Goal: Task Accomplishment & Management: Complete application form

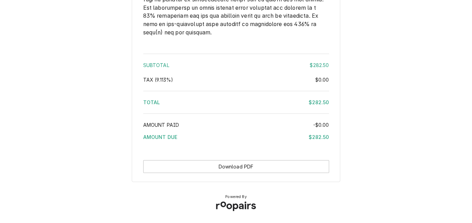
scroll to position [1000, 0]
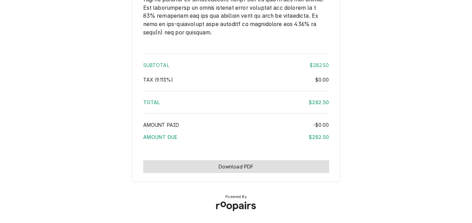
click at [222, 166] on button "Download PDF" at bounding box center [236, 166] width 186 height 13
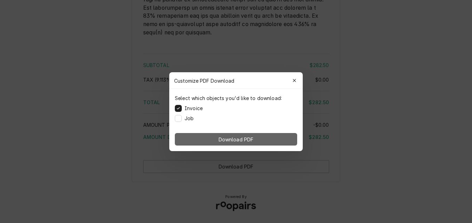
click at [249, 135] on button "Download PDF" at bounding box center [236, 139] width 122 height 13
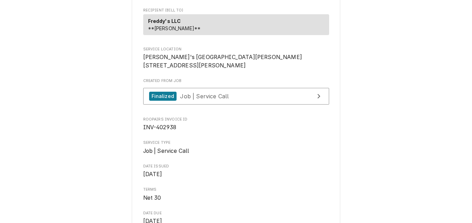
scroll to position [26, 0]
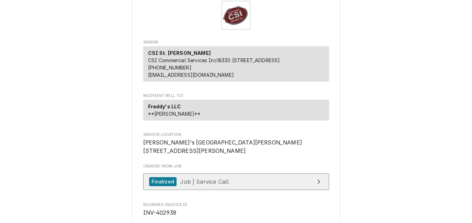
click at [237, 191] on link "Finalized Job | Service Call" at bounding box center [236, 182] width 186 height 17
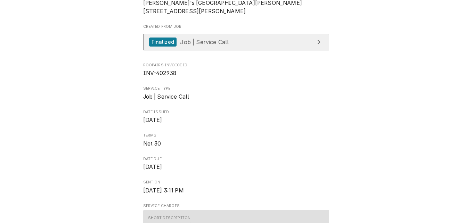
scroll to position [165, 0]
click at [215, 46] on span "Job | Service Call" at bounding box center [204, 42] width 49 height 7
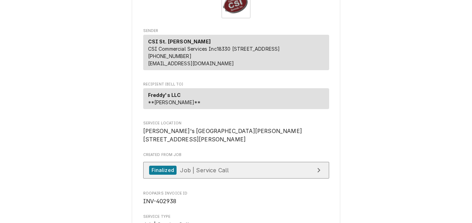
scroll to position [0, 0]
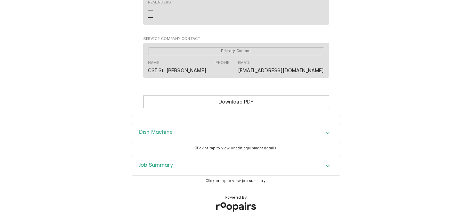
scroll to position [432, 0]
click at [220, 169] on div "Job Summary" at bounding box center [236, 165] width 208 height 19
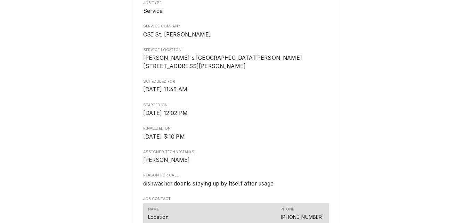
scroll to position [157, 0]
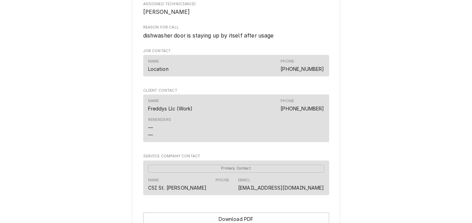
scroll to position [432, 0]
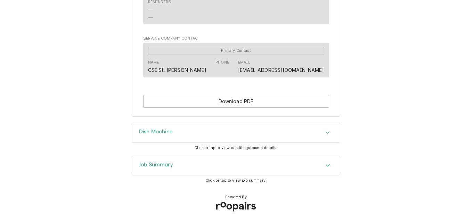
click at [326, 166] on icon "Accordion Header" at bounding box center [328, 166] width 5 height 6
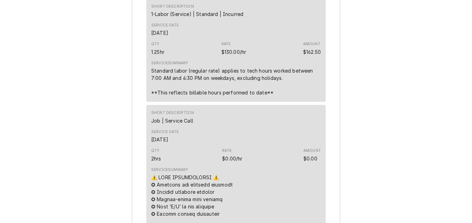
scroll to position [641, 0]
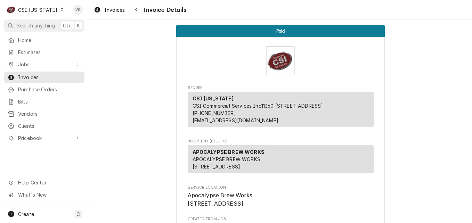
click at [61, 10] on icon "Dynamic Content Wrapper" at bounding box center [62, 9] width 3 height 3
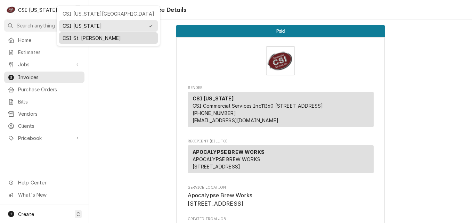
click at [74, 35] on div "CSI St. Louis" at bounding box center [109, 37] width 92 height 7
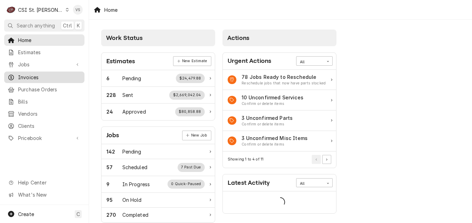
click at [32, 74] on span "Invoices" at bounding box center [49, 77] width 63 height 7
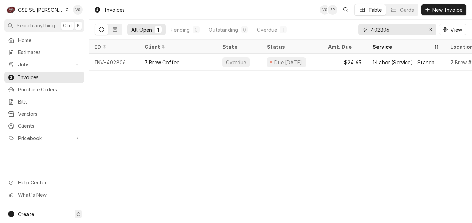
click at [390, 30] on input "402806" at bounding box center [397, 29] width 52 height 11
drag, startPoint x: 391, startPoint y: 29, endPoint x: 352, endPoint y: 31, distance: 38.7
click at [358, 30] on div "All Open 1 Pending 0 Outstanding 0 Overdue 1 402806 View" at bounding box center [281, 29] width 372 height 19
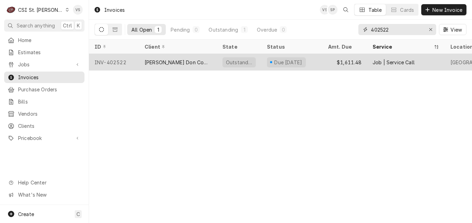
type input "402522"
click at [195, 61] on div "[PERSON_NAME] Don Company" at bounding box center [178, 62] width 67 height 7
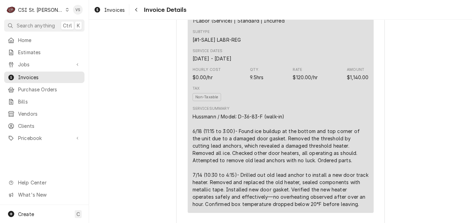
scroll to position [313, 0]
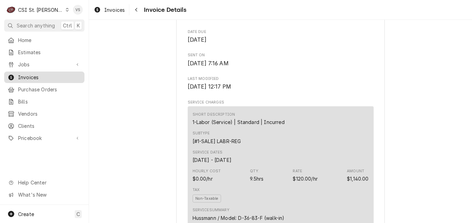
click at [37, 75] on span "Invoices" at bounding box center [49, 77] width 63 height 7
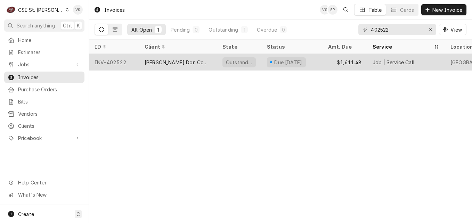
click at [157, 63] on div "[PERSON_NAME] Don Company" at bounding box center [178, 62] width 67 height 7
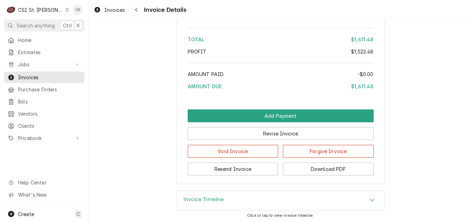
scroll to position [1670, 0]
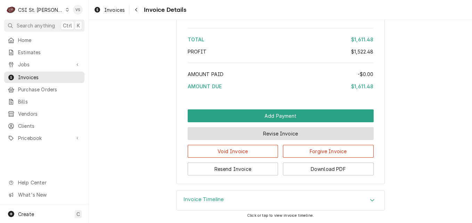
click at [254, 136] on button "Revise Invoice" at bounding box center [281, 133] width 186 height 13
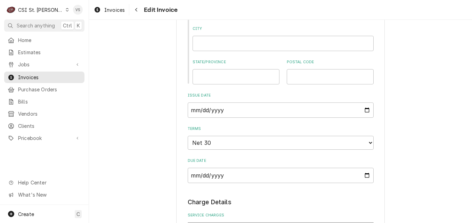
scroll to position [591, 0]
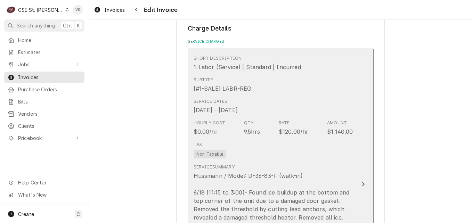
click at [265, 150] on div "Tax Non-Taxable" at bounding box center [274, 150] width 160 height 22
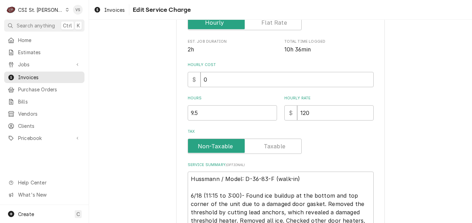
scroll to position [181, 0]
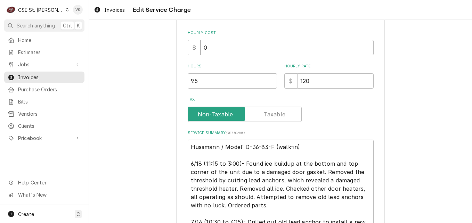
type textarea "x"
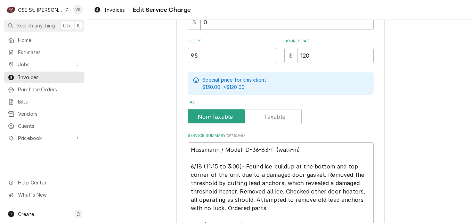
scroll to position [209, 0]
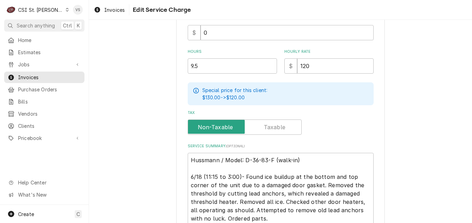
click at [188, 125] on span "Tax" at bounding box center [216, 127] width 57 height 14
click at [191, 125] on input "Tax" at bounding box center [245, 127] width 108 height 15
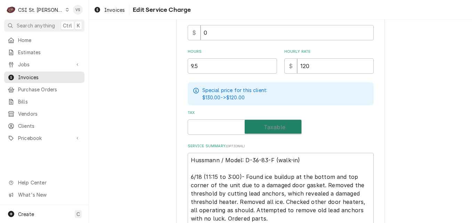
checkbox input "true"
click at [188, 157] on textarea "Hussmann / Model: D-36-83-F (walk-in) 6/18 (11:15 to 3:00)- Found ice buildup a…" at bounding box center [281, 219] width 186 height 132
type textarea "x"
type textarea "Hussmann / Model: D-36-83-F (walk-in) 6/18 (11:15 to 3:00)- Found ice buildup a…"
type textarea "x"
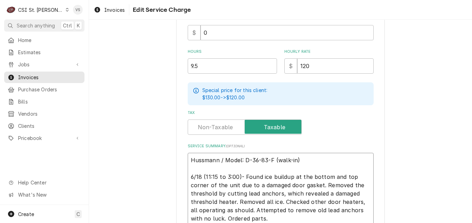
type textarea "P Hussmann / Model: D-36-83-F (walk-in) 6/18 (11:15 to 3:00)- Found ice buildup…"
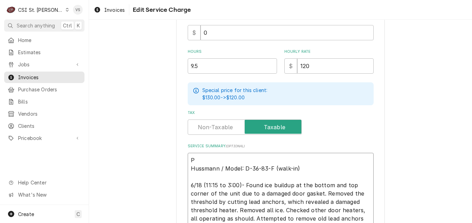
type textarea "x"
type textarea "PO Hussmann / Model: D-36-83-F (walk-in) 6/18 (11:15 to 3:00)- Found ice buildu…"
type textarea "x"
type textarea "PO Hussmann / Model: D-36-83-F (walk-in) 6/18 (11:15 to 3:00)- Found ice buildu…"
type textarea "x"
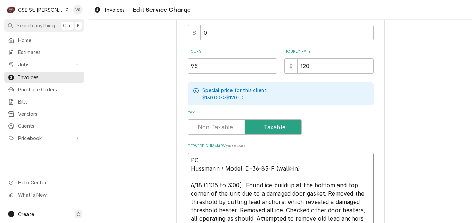
type textarea "PO # Hussmann / Model: D-36-83-F (walk-in) 6/18 (11:15 to 3:00)- Found ice buil…"
paste textarea "7005526114 - 10"
type textarea "x"
drag, startPoint x: 244, startPoint y: 158, endPoint x: 181, endPoint y: 154, distance: 63.5
click at [181, 154] on div "Use the fields below to edit this service charge Short Description 1-Labor (Ser…" at bounding box center [280, 86] width 209 height 523
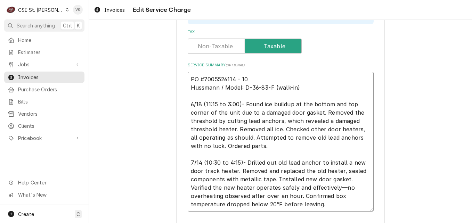
scroll to position [338, 0]
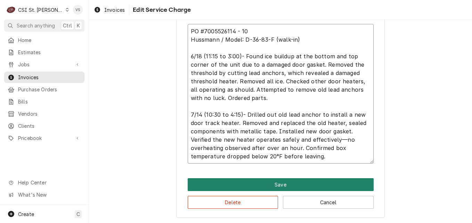
type textarea "PO #7005526114 - 10 Hussmann / Model: D-36-83-F (walk-in) 6/18 (11:15 to 3:00)-…"
click at [232, 184] on button "Save" at bounding box center [281, 184] width 186 height 13
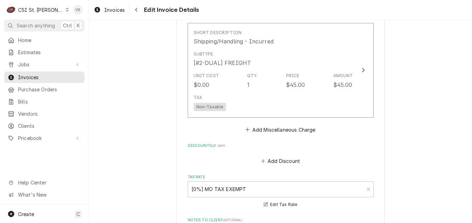
scroll to position [1557, 0]
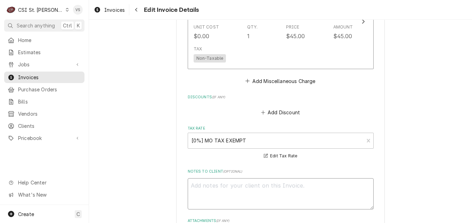
click at [205, 185] on textarea "Notes to Client ( optional )" at bounding box center [281, 193] width 186 height 31
paste textarea "PO #7005526114 - 10"
type textarea "x"
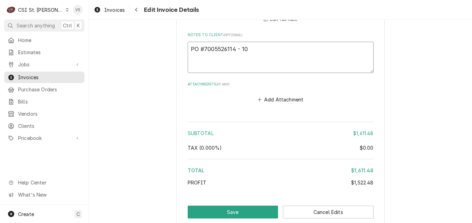
scroll to position [1696, 0]
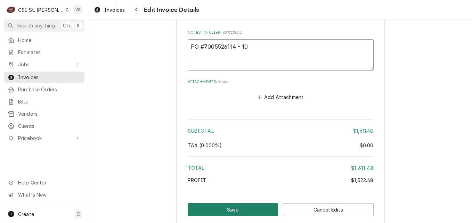
type textarea "PO #7005526114 - 10"
click at [233, 209] on button "Save" at bounding box center [233, 210] width 91 height 13
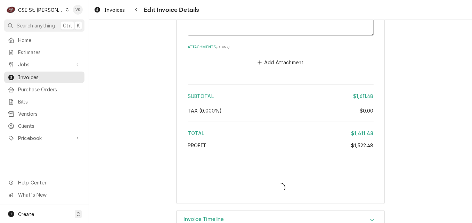
scroll to position [1751, 0]
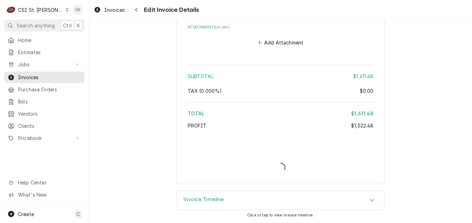
type textarea "x"
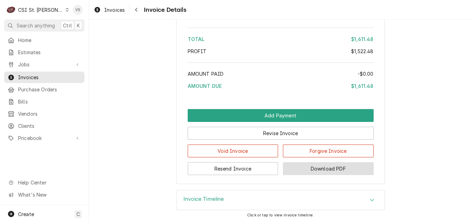
scroll to position [1700, 0]
click at [324, 170] on button "Download PDF" at bounding box center [328, 168] width 91 height 13
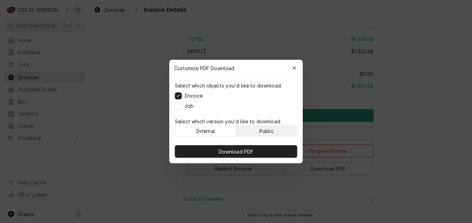
click at [273, 130] on div "Public" at bounding box center [267, 131] width 15 height 7
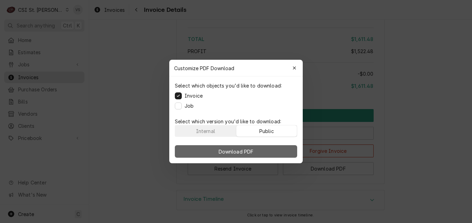
click at [276, 154] on button "Download PDF" at bounding box center [236, 151] width 122 height 13
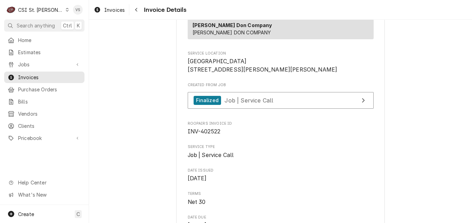
scroll to position [139, 0]
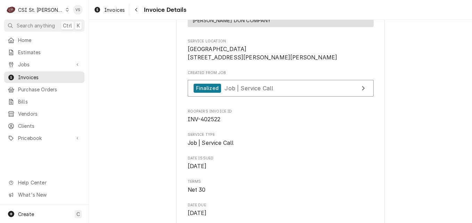
click at [66, 8] on icon "Dynamic Content Wrapper" at bounding box center [67, 9] width 3 height 3
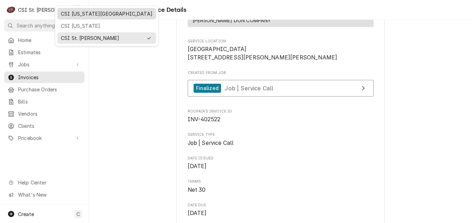
click at [69, 16] on div "CSI [US_STATE][GEOGRAPHIC_DATA]" at bounding box center [107, 13] width 92 height 7
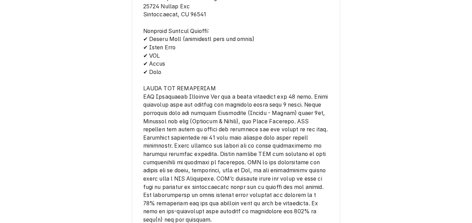
scroll to position [974, 0]
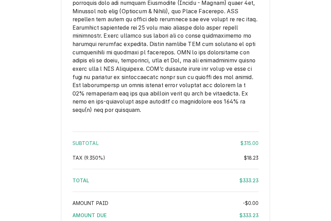
scroll to position [1041, 0]
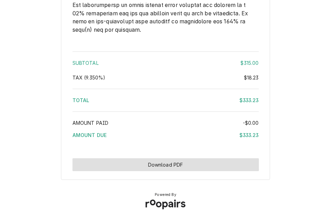
click at [182, 165] on button "Download PDF" at bounding box center [165, 164] width 186 height 13
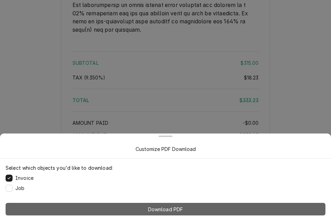
click at [182, 213] on button "Download PDF" at bounding box center [165, 208] width 319 height 13
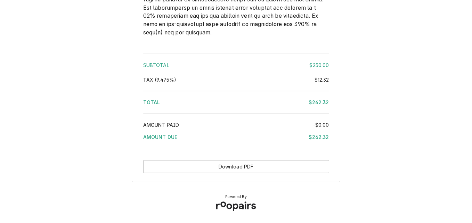
scroll to position [1022, 0]
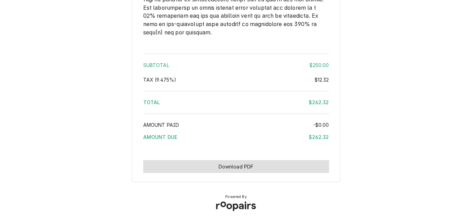
click at [221, 164] on button "Download PDF" at bounding box center [236, 166] width 186 height 13
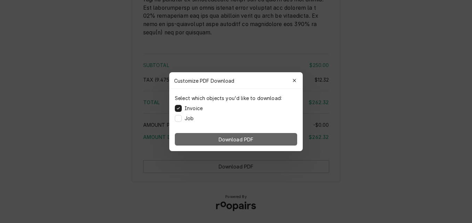
click at [216, 143] on button "Download PDF" at bounding box center [236, 139] width 122 height 13
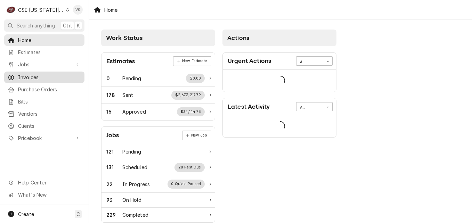
click at [34, 75] on span "Invoices" at bounding box center [49, 77] width 63 height 7
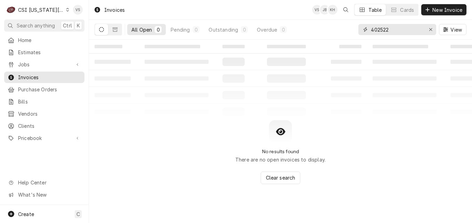
click at [349, 33] on div "All Open 0 Pending 0 Outstanding 0 Overdue 0 402522 View" at bounding box center [281, 29] width 372 height 19
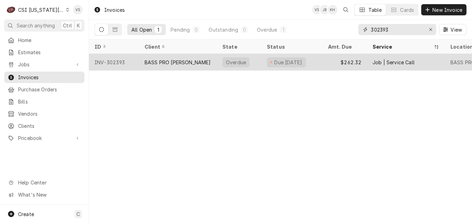
type input "302393"
click at [156, 61] on div "BASS PRO [PERSON_NAME]" at bounding box center [178, 62] width 66 height 7
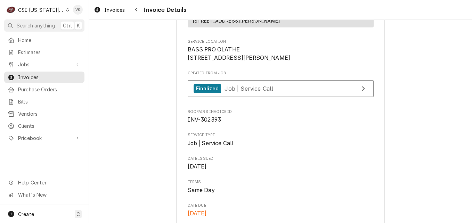
scroll to position [139, 0]
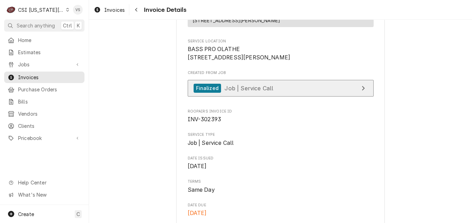
click at [266, 92] on span "Job | Service Call" at bounding box center [249, 88] width 49 height 7
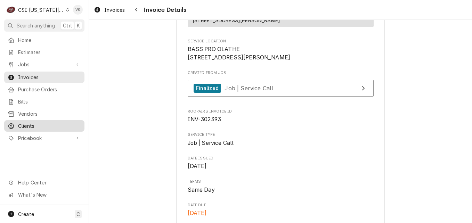
click at [35, 122] on span "Clients" at bounding box center [49, 125] width 63 height 7
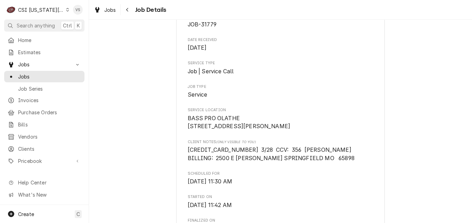
scroll to position [76, 0]
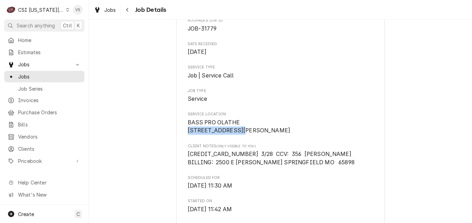
drag, startPoint x: 238, startPoint y: 131, endPoint x: 184, endPoint y: 132, distance: 53.2
drag, startPoint x: 184, startPoint y: 132, endPoint x: 190, endPoint y: 132, distance: 5.6
copy span "12051 Bass Pro Dr"
click at [35, 145] on span "Clients" at bounding box center [49, 148] width 63 height 7
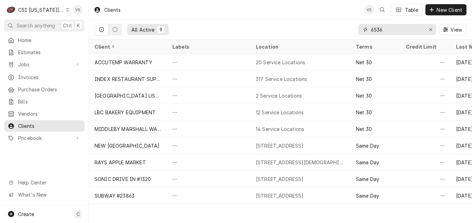
drag, startPoint x: 385, startPoint y: 30, endPoint x: 366, endPoint y: 30, distance: 18.8
click at [366, 30] on div "6536" at bounding box center [398, 29] width 78 height 11
paste input "12051 Bass Pro Dr"
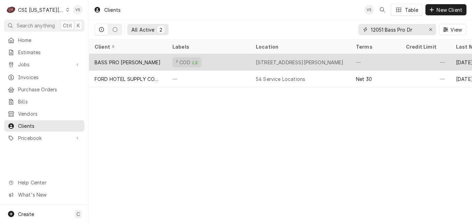
type input "12051 Bass Pro Dr"
click at [135, 62] on div "BASS PRO [PERSON_NAME]" at bounding box center [128, 62] width 66 height 7
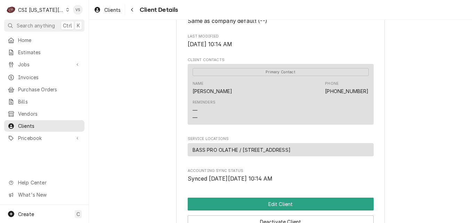
scroll to position [278, 0]
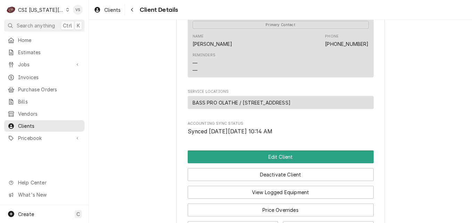
click at [251, 106] on span "BASS PRO OLATHE / [STREET_ADDRESS]" at bounding box center [242, 102] width 98 height 7
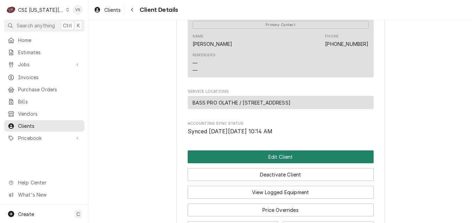
click at [244, 160] on button "Edit Client" at bounding box center [281, 157] width 186 height 13
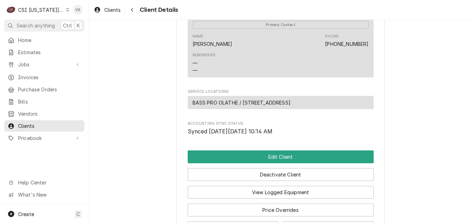
click at [256, 106] on span "BASS PRO OLATHE / [STREET_ADDRESS]" at bounding box center [242, 102] width 98 height 7
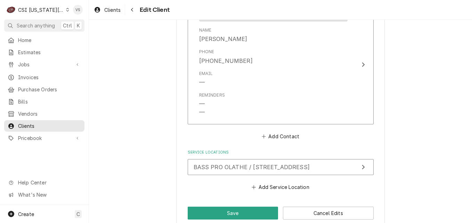
scroll to position [535, 0]
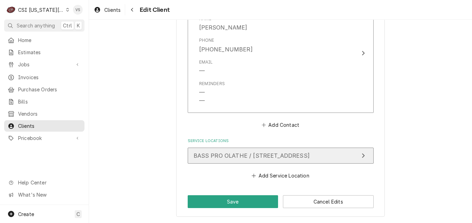
click at [264, 157] on span "BASS PRO OLATHE / [STREET_ADDRESS]" at bounding box center [252, 155] width 116 height 7
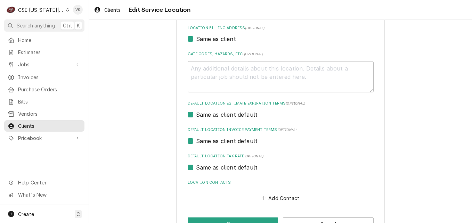
scroll to position [231, 0]
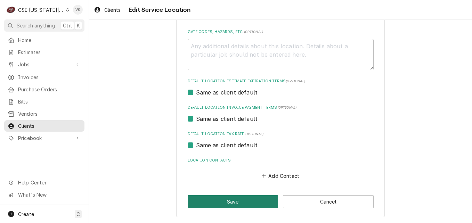
click at [253, 201] on button "Save" at bounding box center [233, 202] width 91 height 13
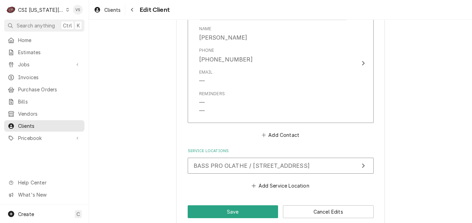
scroll to position [535, 0]
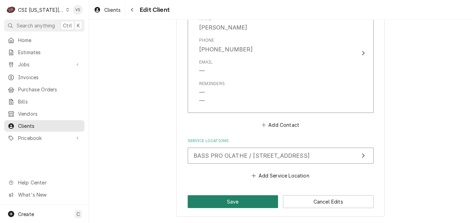
click at [259, 200] on button "Save" at bounding box center [233, 202] width 91 height 13
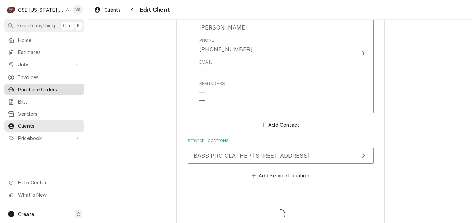
type textarea "x"
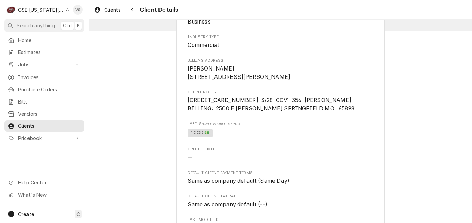
scroll to position [32, 0]
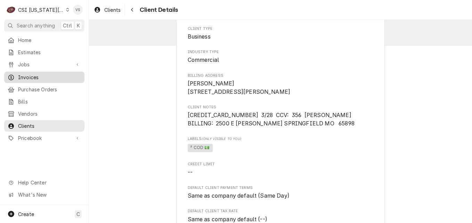
click at [32, 74] on span "Invoices" at bounding box center [49, 77] width 63 height 7
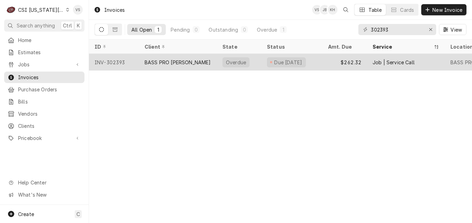
click at [180, 64] on div "BASS PRO [PERSON_NAME]" at bounding box center [178, 62] width 66 height 7
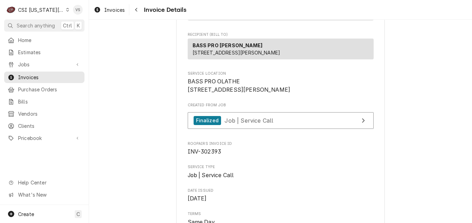
scroll to position [104, 0]
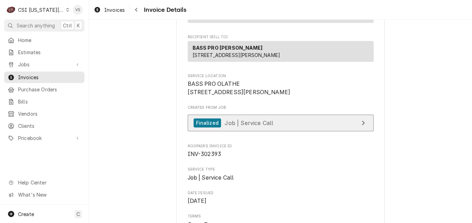
click at [250, 126] on span "Job | Service Call" at bounding box center [249, 122] width 49 height 7
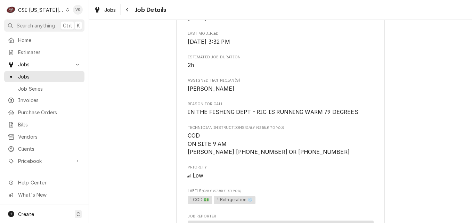
scroll to position [278, 0]
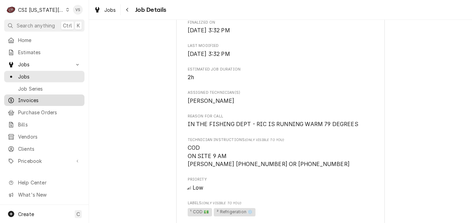
click at [35, 97] on span "Invoices" at bounding box center [49, 100] width 63 height 7
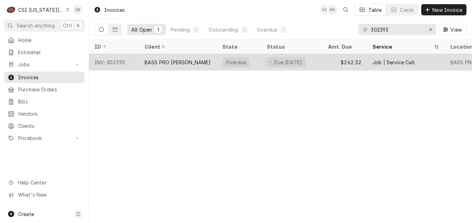
click at [177, 62] on div "BASS PRO [PERSON_NAME]" at bounding box center [178, 62] width 66 height 7
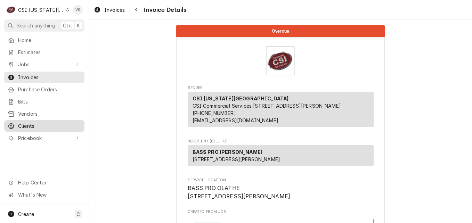
click at [26, 122] on span "Clients" at bounding box center [49, 125] width 63 height 7
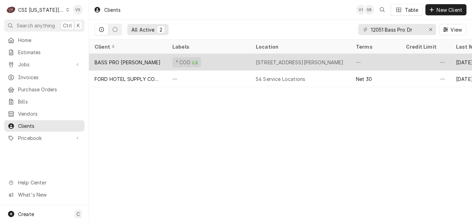
click at [142, 64] on div "BASS PRO [PERSON_NAME]" at bounding box center [128, 62] width 78 height 17
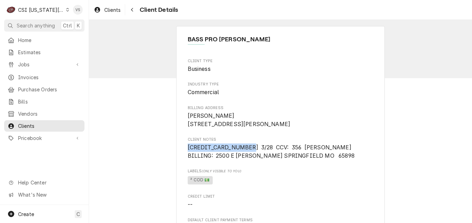
drag, startPoint x: 220, startPoint y: 155, endPoint x: 186, endPoint y: 155, distance: 33.7
click at [188, 155] on span "[CREDIT_CARD_NUMBER] 3/28 CCV: 356 [PERSON_NAME] BILLING: 2500 E [PERSON_NAME] …" at bounding box center [271, 151] width 167 height 15
drag, startPoint x: 186, startPoint y: 155, endPoint x: 201, endPoint y: 158, distance: 15.8
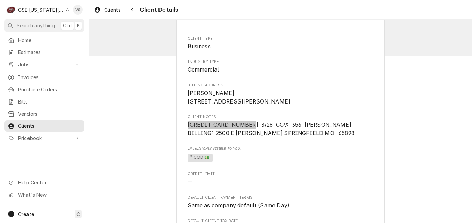
scroll to position [35, 0]
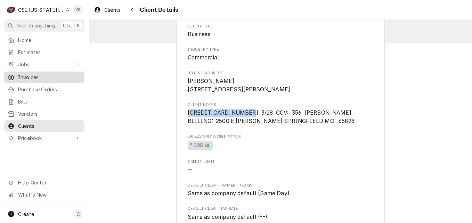
click at [38, 75] on span "Invoices" at bounding box center [49, 77] width 63 height 7
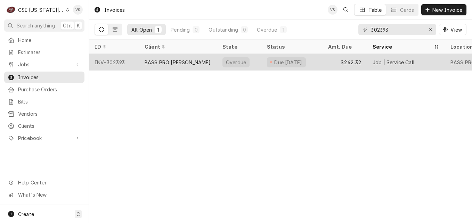
click at [302, 63] on div "Due 8 days ago" at bounding box center [289, 62] width 30 height 7
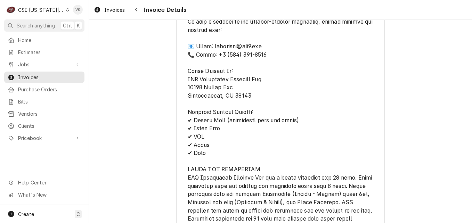
scroll to position [1214, 0]
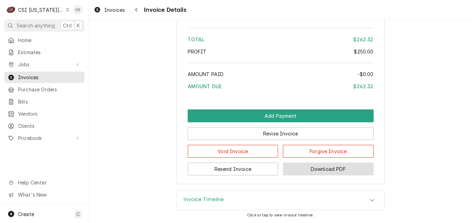
click at [325, 170] on button "Download PDF" at bounding box center [328, 169] width 91 height 13
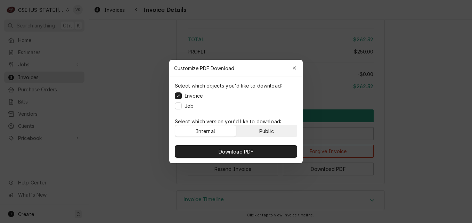
click at [272, 129] on div "Public" at bounding box center [267, 131] width 15 height 7
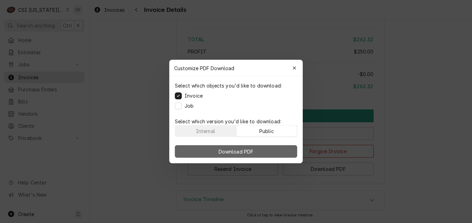
click at [273, 153] on button "Download PDF" at bounding box center [236, 151] width 122 height 13
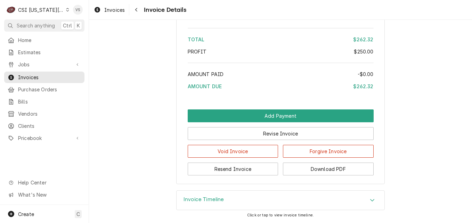
click at [58, 78] on span "Invoices" at bounding box center [49, 77] width 63 height 7
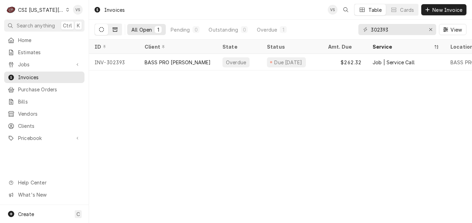
click at [114, 31] on icon "Dynamic Content Wrapper" at bounding box center [115, 29] width 5 height 5
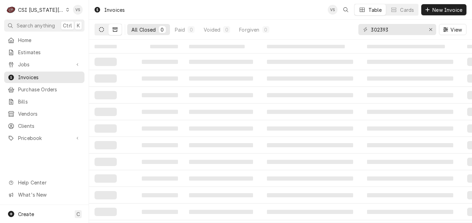
click at [103, 31] on icon "Dynamic Content Wrapper" at bounding box center [101, 29] width 5 height 5
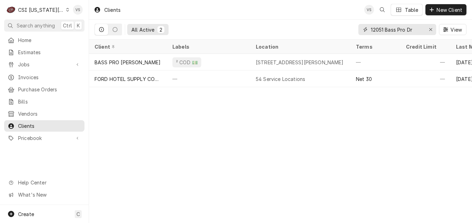
click at [365, 30] on div "12051 Bass Pro Dr" at bounding box center [398, 29] width 78 height 11
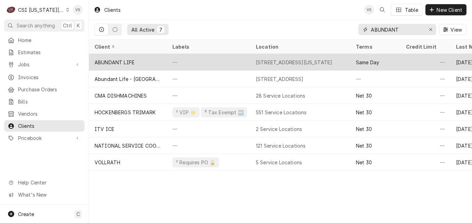
type input "ABUNDANT"
click at [185, 65] on div "—" at bounding box center [209, 62] width 84 height 17
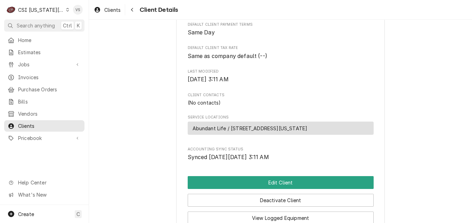
scroll to position [151, 0]
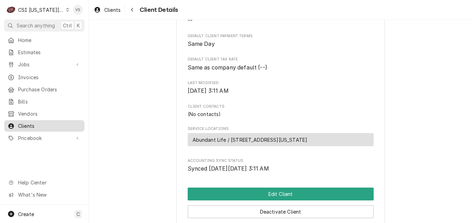
click at [52, 122] on span "Clients" at bounding box center [49, 125] width 63 height 7
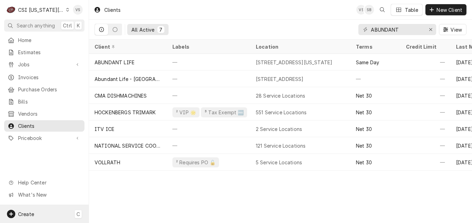
click at [35, 221] on div "Create C" at bounding box center [44, 214] width 89 height 18
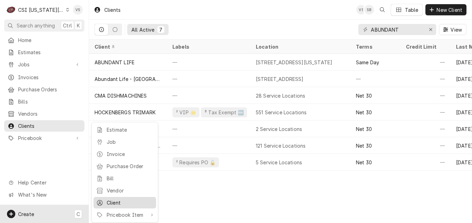
click at [125, 200] on div "Client" at bounding box center [130, 202] width 47 height 7
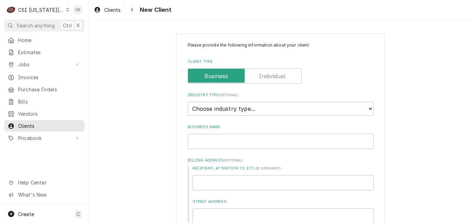
type textarea "x"
click at [369, 108] on select "Choose industry type... Residential Commercial Industrial Government" at bounding box center [281, 109] width 186 height 14
click at [367, 109] on select "Choose industry type... Residential Commercial Industrial Government" at bounding box center [281, 109] width 186 height 14
click at [366, 108] on select "Choose industry type... Residential Commercial Industrial Government" at bounding box center [281, 109] width 186 height 14
select select "2"
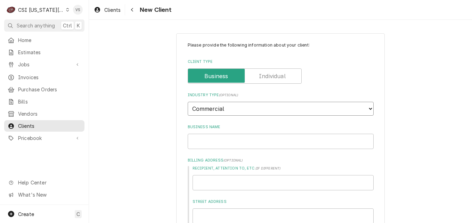
click at [188, 102] on select "Choose industry type... Residential Commercial Industrial Government" at bounding box center [281, 109] width 186 height 14
click at [203, 143] on input "Business Name" at bounding box center [281, 141] width 186 height 15
type textarea "x"
type input "A"
type textarea "x"
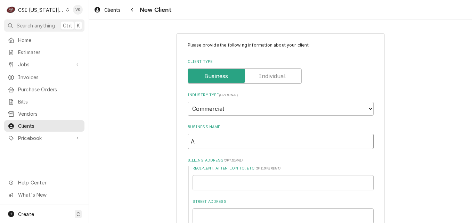
type input "AB"
type textarea "x"
type input "ABU"
type textarea "x"
type input "ABUN"
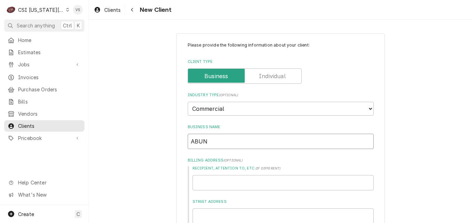
type textarea "x"
type input "ABUND"
type textarea "x"
type input "ABUNDA"
type textarea "x"
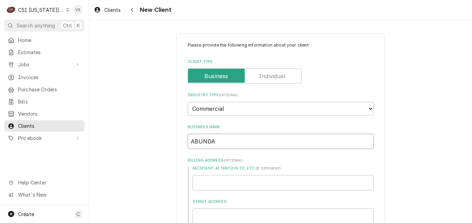
type input "ABUNDAN"
type textarea "x"
type input "ABUNDANT"
type textarea "x"
type input "ABUNDANT"
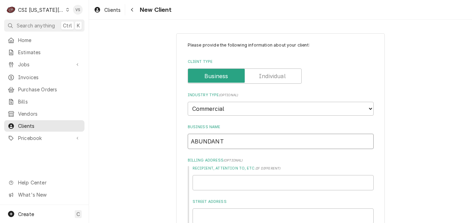
type textarea "x"
type input "ABUNDANT L"
type textarea "x"
type input "ABUNDANT LI"
type textarea "x"
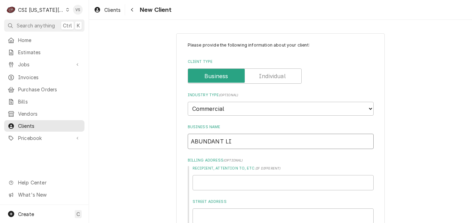
type input "ABUNDANT LIF"
type textarea "x"
type input "ABUNDANT LIF"
type textarea "x"
type input "ABUNDANT LIF"
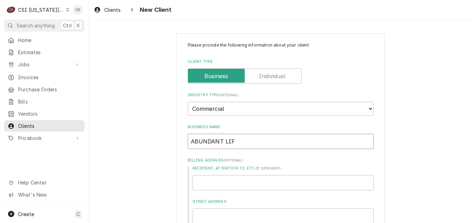
type textarea "x"
type input "ABUNDANT LIFE"
type textarea "x"
type input "ABUNDANT LIFE"
type textarea "x"
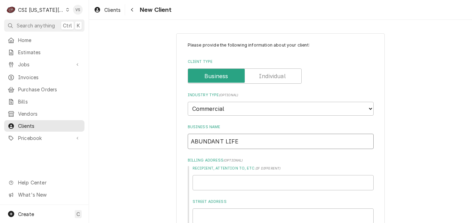
type input "ABUNDANT LIFE C"
type textarea "x"
type input "ABUNDANT LIFE CH"
type textarea "x"
type input "ABUNDANT LIFE CHU"
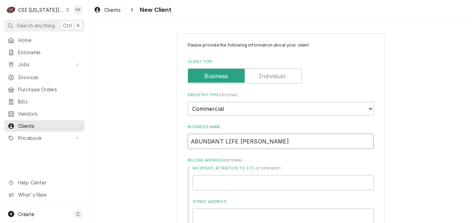
type textarea "x"
type input "ABUNDANT LIFE CHUR"
type textarea "x"
type input "ABUNDANT LIFE CHURC"
type textarea "x"
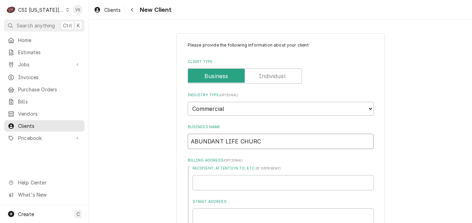
type input "ABUNDANT LIFE CHURC"
type textarea "x"
type input "ABUNDANT LIFE CHURC"
type textarea "x"
type input "ABUNDANT LIFE CHURCH"
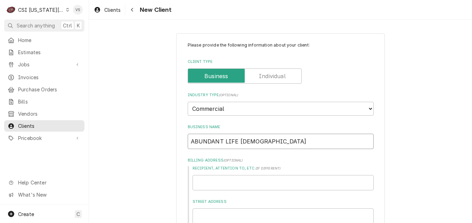
type textarea "x"
type input "ABUNDANT LIFE CHURCH"
type textarea "x"
type input "ABUNDANT LIFE CHURCH O"
type textarea "x"
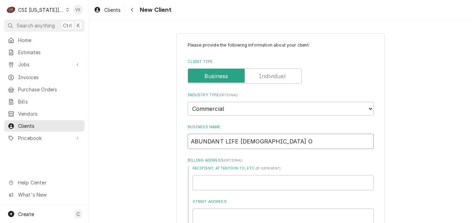
type input "ABUNDANT LIFE CHURCH OF"
type textarea "x"
type input "ABUNDANT LIFE CHURCH OF"
type textarea "x"
type input "ABUNDANT LIFE CHURCH OF L"
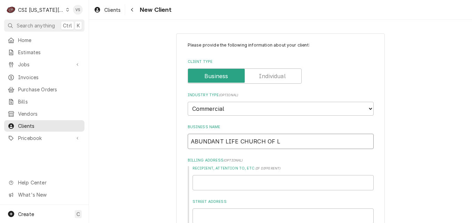
type textarea "x"
type input "ABUNDANT LIFE CHURCH OF LE"
type textarea "x"
type input "ABUNDANT LIFE CHURCH OF LES"
type textarea "x"
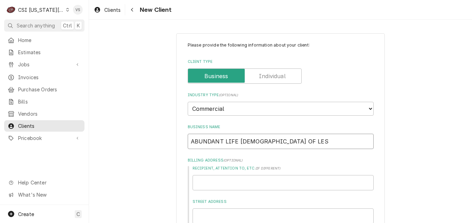
type input "ABUNDANT LIFE CHURCH OF LESS"
type textarea "x"
type input "ABUNDANT LIFE CHURCH OF LES"
type textarea "x"
type input "ABUNDANT LIFE CHURCH OF LE"
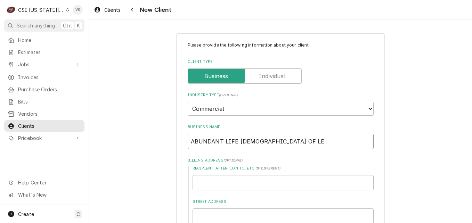
type textarea "x"
type input "ABUNDANT LIFE CHURCH OF LEE"
type textarea "x"
type input "ABUNDANT LIFE CHURCH OF LEES"
type textarea "x"
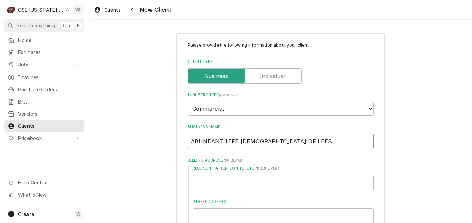
type input "ABUNDANT LIFE CHURCH OF LEES"
type textarea "x"
type input "ABUNDANT LIFE CHURCH OF LEES S"
type textarea "x"
type input "ABUNDANT LIFE CHURCH OF LEES SU"
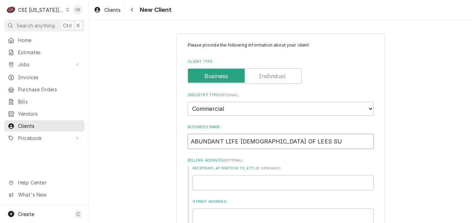
type textarea "x"
type input "ABUNDANT LIFE CHURCH OF LEES SUM"
type textarea "x"
type input "ABUNDANT LIFE CHURCH OF LEES SUMM"
type textarea "x"
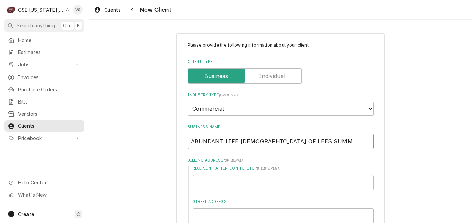
type input "ABUNDANT LIFE CHURCH OF LEES SUMMI"
type textarea "x"
type input "ABUNDANT LIFE CHURCH OF LEES SUMMIT"
type textarea "x"
type input "A"
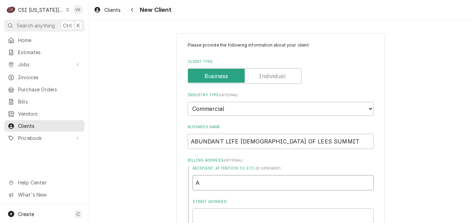
type textarea "x"
type input "AB"
type textarea "x"
type input "ABU"
type textarea "x"
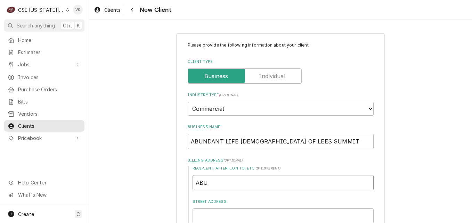
type input "ABUN"
type textarea "x"
type input "ABUND"
type textarea "x"
type input "ABUNDA"
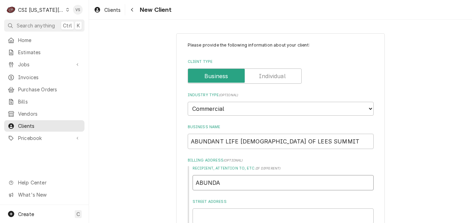
type textarea "x"
type input "ABUNDAN"
type textarea "x"
type input "ABUNDANT"
type textarea "x"
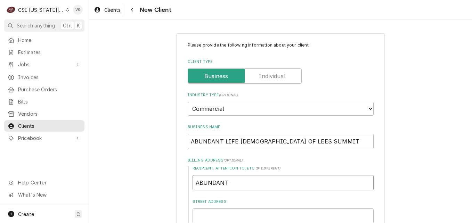
type input "ABUNDANT"
type textarea "x"
type input "ABUNDANT L"
type textarea "x"
type input "ABUNDANT LI"
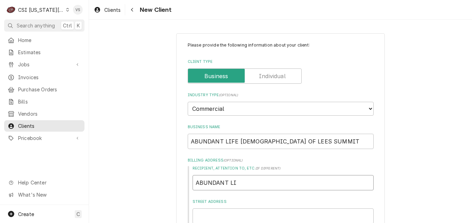
type textarea "x"
type input "ABUNDANT LIF"
type textarea "x"
type input "ABUNDANT LIFE"
type textarea "x"
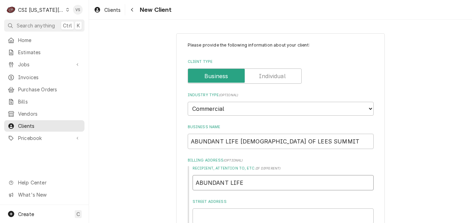
type input "ABUNDANT LIFE"
type textarea "x"
type input "ABUNDANT LIFE C"
type textarea "x"
type input "ABUNDANT LIFE CH"
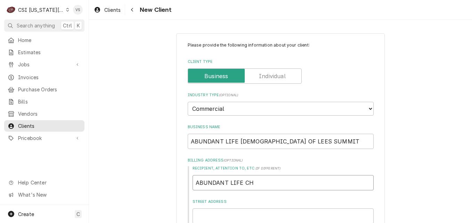
type textarea "x"
type input "ABUNDANT LIFE CHU"
type textarea "x"
type input "ABUNDANT LIFE CHUR"
type textarea "x"
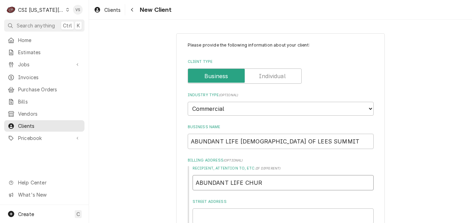
type input "ABUNDANT LIFE CHURC"
type textarea "x"
type input "ABUNDANT LIFE CHURCH"
type textarea "x"
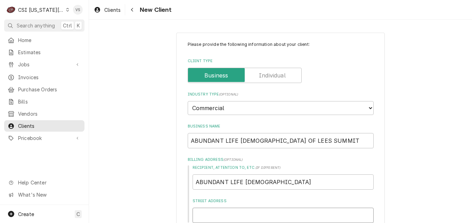
type input "4"
type textarea "x"
type input "41"
type textarea "x"
type input "414"
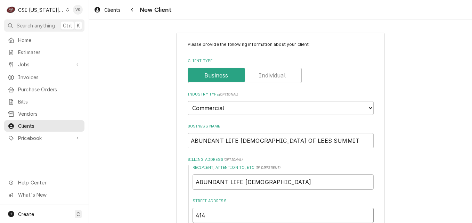
type textarea "x"
type input "414"
type textarea "x"
type input "414 S"
type textarea "x"
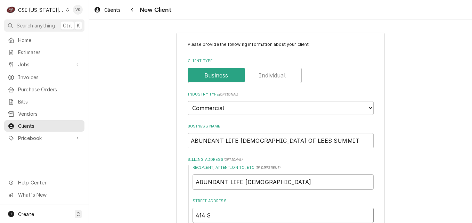
type input "414 SW"
type textarea "x"
type input "414 SW"
type textarea "x"
type input "414 SW P"
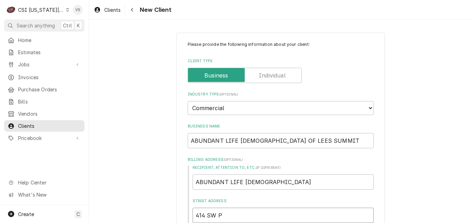
type textarea "x"
type input "414 SW PE"
type textarea "x"
type input "414 SW PER"
type textarea "x"
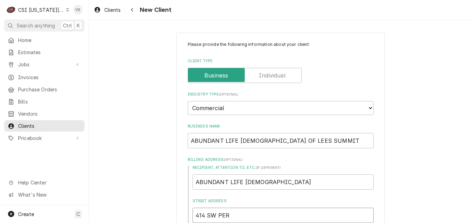
type input "414 SW PERS"
type textarea "x"
type input "414 SW PERSE"
type textarea "x"
type input "414 SW PERSEL"
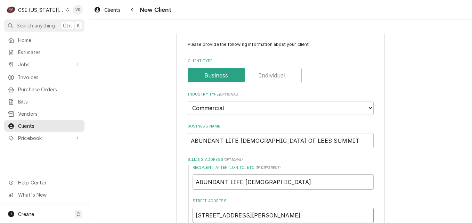
type textarea "x"
type input "414 SW PERSELS"
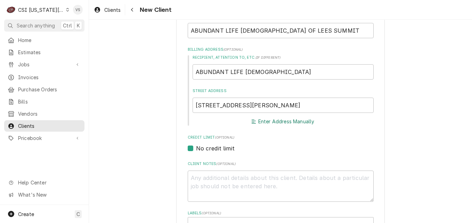
click at [270, 121] on button "Enter Address Manually" at bounding box center [283, 122] width 65 height 10
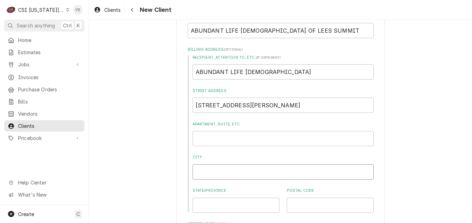
click at [215, 176] on input "City" at bounding box center [283, 172] width 181 height 15
type textarea "x"
type input "L"
type textarea "x"
type input "LE"
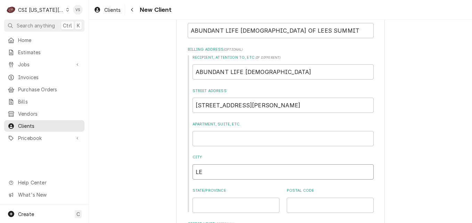
type textarea "x"
type input "Lees Summit"
type textarea "x"
type input "m"
type textarea "x"
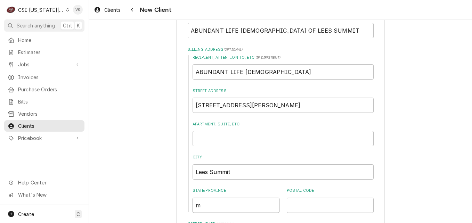
type input "mo"
type textarea "x"
type input "m"
type textarea "x"
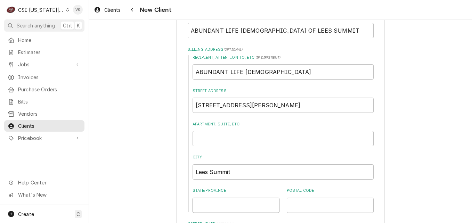
type input "M"
type textarea "x"
type input "MO"
type textarea "x"
type input "6"
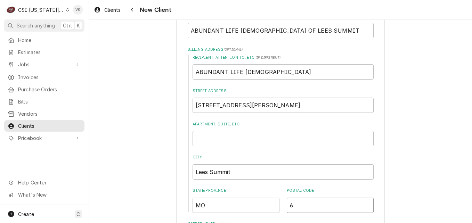
type textarea "x"
type input "64"
type textarea "x"
type input "640"
type textarea "x"
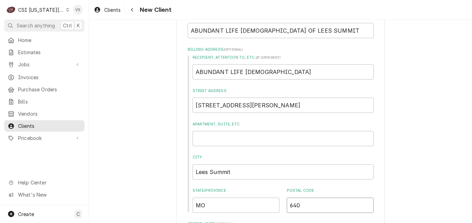
type input "6408"
type textarea "x"
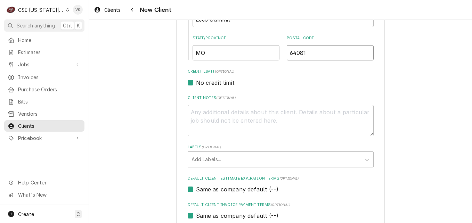
scroll to position [285, 0]
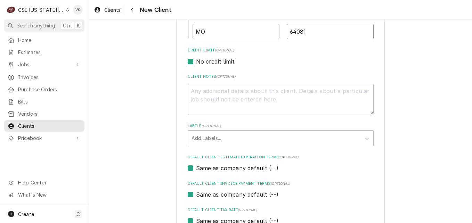
type input "64081"
click at [198, 93] on textarea "Client Notes ( optional )" at bounding box center [281, 99] width 186 height 31
type textarea "x"
type textarea "a"
type textarea "x"
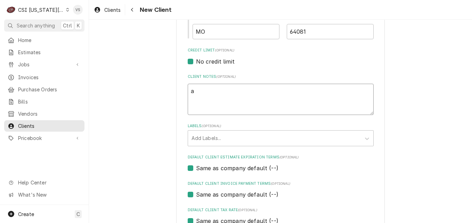
type textarea "aP"
type textarea "x"
type textarea "aPP"
type textarea "x"
type textarea "aPPR"
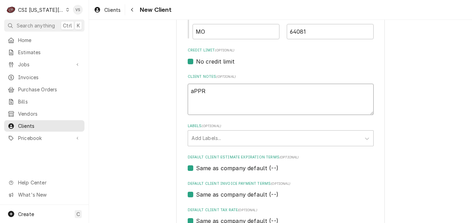
type textarea "x"
type textarea "aPPRO"
type textarea "x"
type textarea "aPPR"
type textarea "x"
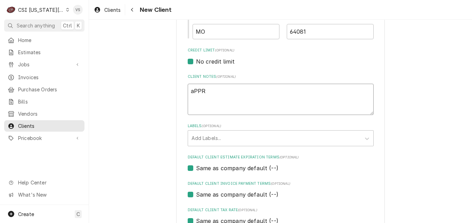
type textarea "aPP"
type textarea "x"
click at [208, 137] on div "Labels" at bounding box center [275, 138] width 166 height 13
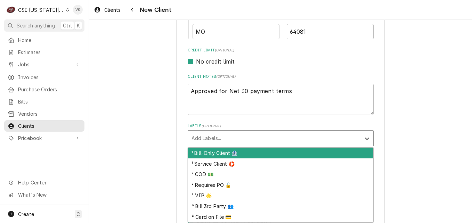
click at [212, 151] on div "¹ Bill-Only Client 🏦" at bounding box center [280, 153] width 185 height 11
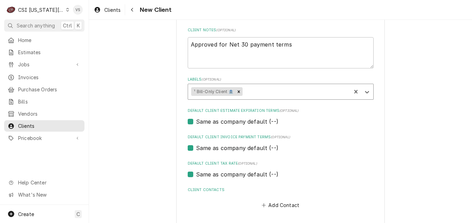
scroll to position [355, 0]
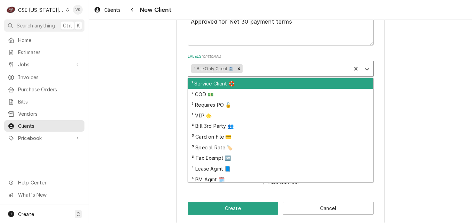
click at [256, 69] on div "Labels" at bounding box center [296, 69] width 104 height 13
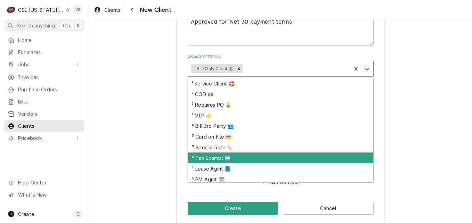
click at [215, 160] on div "³ Tax Exempt 🆓" at bounding box center [280, 158] width 185 height 11
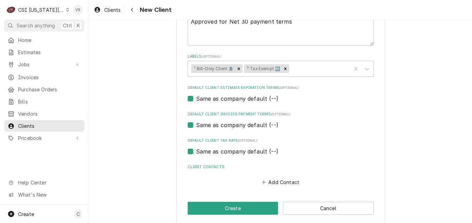
click at [196, 125] on label "Same as company default (--)" at bounding box center [237, 125] width 82 height 8
click at [196, 125] on input "Same as company default (--)" at bounding box center [289, 128] width 186 height 15
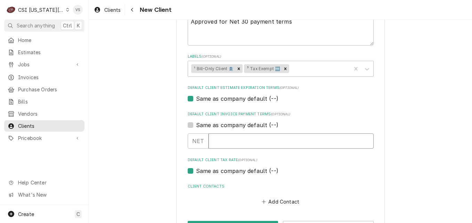
click at [217, 141] on input "Default Client Invoice Payment Terms" at bounding box center [291, 141] width 165 height 15
click at [196, 100] on label "Same as company default (--)" at bounding box center [237, 99] width 82 height 8
click at [196, 100] on input "Same as company default (--)" at bounding box center [289, 102] width 186 height 15
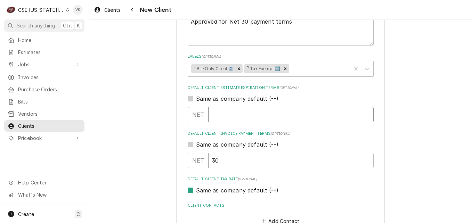
click at [219, 118] on input "Default Client Estimate Expiration Terms" at bounding box center [291, 114] width 165 height 15
click at [218, 115] on input "Default Client Estimate Expiration Terms" at bounding box center [291, 114] width 165 height 15
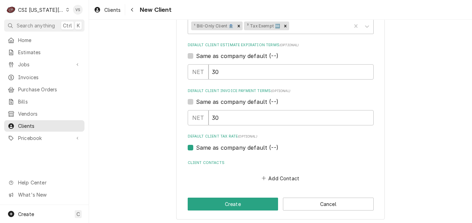
scroll to position [400, 0]
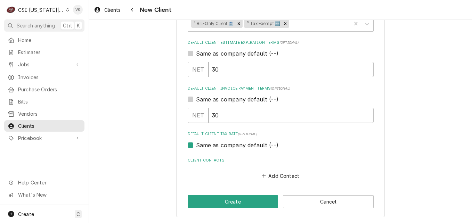
click at [196, 146] on label "Same as company default (--)" at bounding box center [237, 145] width 82 height 8
click at [196, 146] on input "Same as company default (--)" at bounding box center [289, 148] width 186 height 15
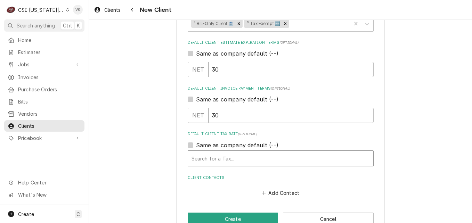
click at [222, 160] on div "Default Client Tax Rate" at bounding box center [281, 158] width 178 height 13
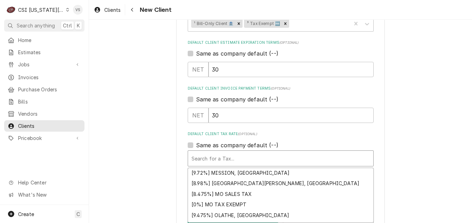
scroll to position [618, 0]
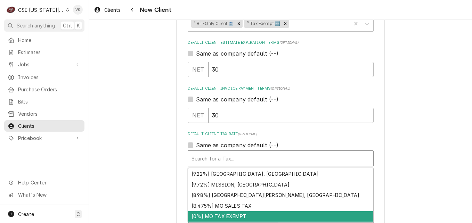
click at [230, 214] on div "[0%] MO TAX EXEMPT" at bounding box center [280, 217] width 185 height 11
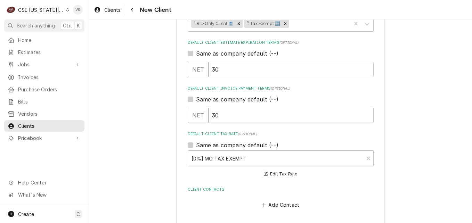
scroll to position [429, 0]
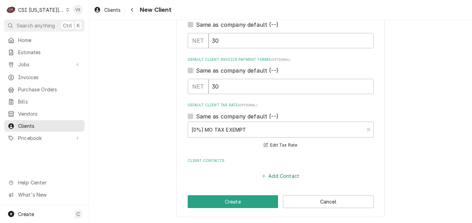
click at [272, 177] on button "Add Contact" at bounding box center [281, 176] width 40 height 10
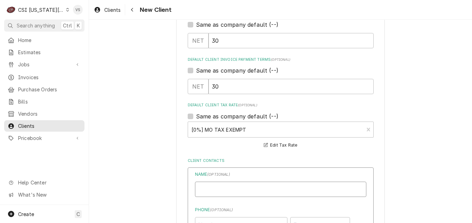
click at [214, 190] on input "Business Name" at bounding box center [281, 189] width 172 height 15
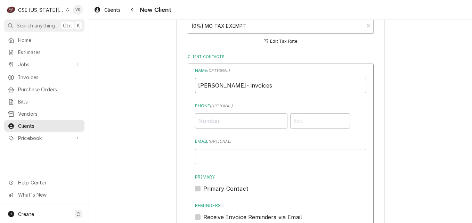
scroll to position [533, 0]
click at [202, 119] on input "Phone ( optional )" at bounding box center [241, 120] width 93 height 15
click at [217, 158] on input "Email ( optional )" at bounding box center [281, 156] width 172 height 15
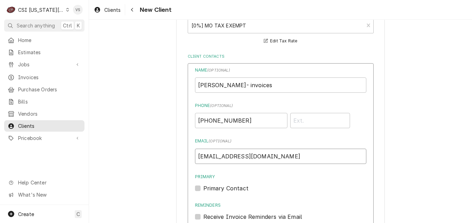
click at [221, 158] on input "accounts.payable@livingproof.co" at bounding box center [281, 156] width 172 height 15
click at [219, 157] on input "accounts.payable@livingproof.co" at bounding box center [281, 156] width 172 height 15
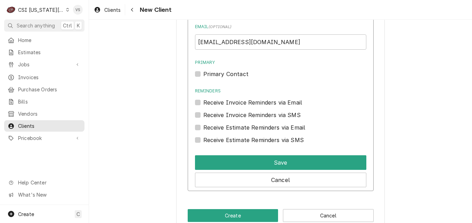
scroll to position [661, 0]
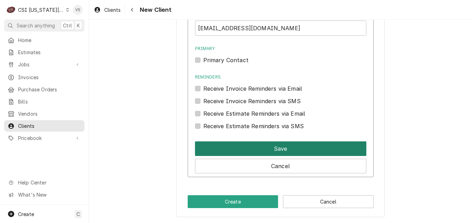
click at [271, 149] on button "Save" at bounding box center [281, 149] width 172 height 15
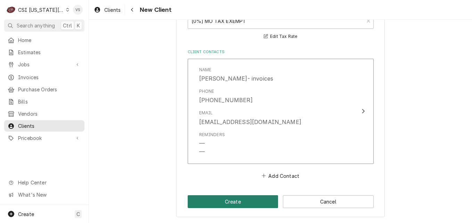
click at [252, 200] on button "Create" at bounding box center [233, 202] width 91 height 13
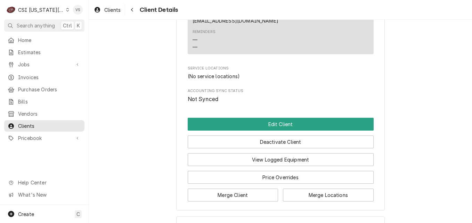
scroll to position [313, 0]
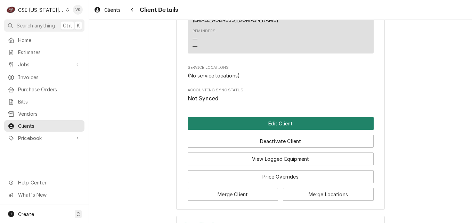
click at [255, 117] on button "Edit Client" at bounding box center [281, 123] width 186 height 13
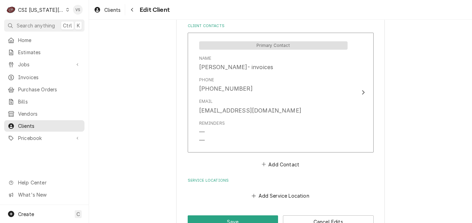
scroll to position [584, 0]
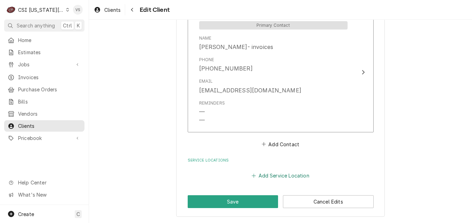
click at [265, 175] on button "Add Service Location" at bounding box center [281, 176] width 60 height 10
type textarea "x"
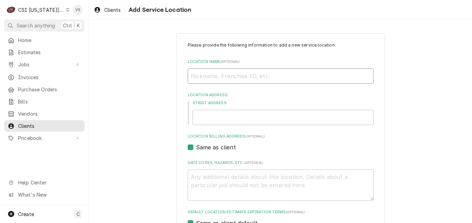
click at [244, 78] on input "Location Name ( optional )" at bounding box center [281, 76] width 186 height 15
type input "a"
type textarea "x"
type input "ab"
type textarea "x"
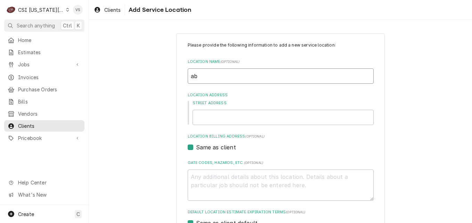
type input "abu"
type textarea "x"
type input "ab"
type textarea "x"
type input "a"
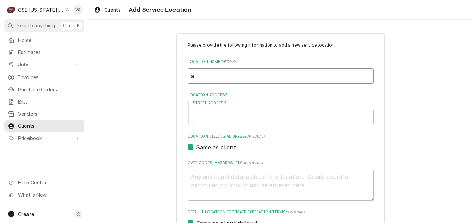
type textarea "x"
type input "A"
type textarea "x"
type input "AB"
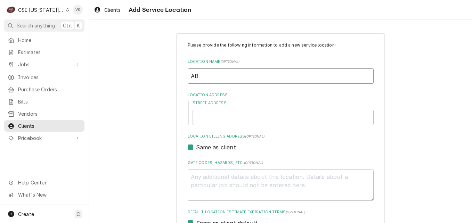
type textarea "x"
type input "ABU"
type textarea "x"
type input "ABUD"
type textarea "x"
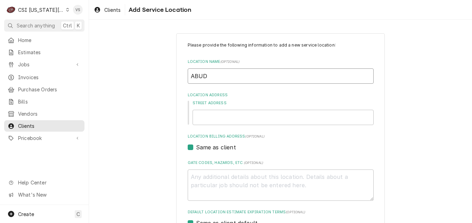
type input "ABUDN"
type textarea "x"
type input "ABUD"
type textarea "x"
type input "ABU"
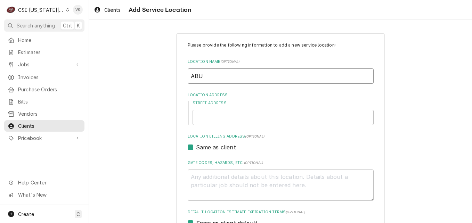
type textarea "x"
type input "ABUN"
type textarea "x"
type input "ABUND"
type textarea "x"
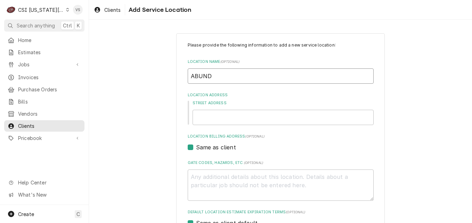
type input "ABUNDA"
type textarea "x"
type input "ABUNDAN"
type textarea "x"
type input "ABUNDANT"
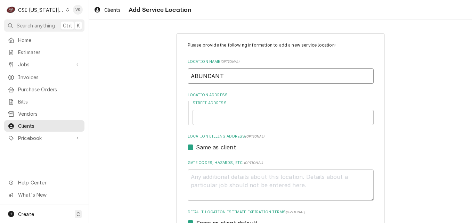
type textarea "x"
type input "ABUNDANT"
type textarea "x"
type input "ABUNDANT L"
type textarea "x"
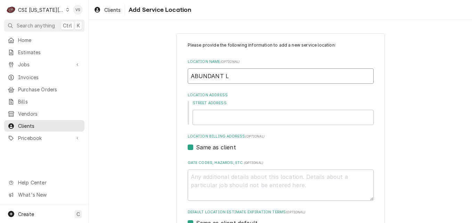
type input "ABUNDANT LI"
type textarea "x"
type input "ABUNDANT LIF"
type textarea "x"
type input "ABUNDANT LIFE"
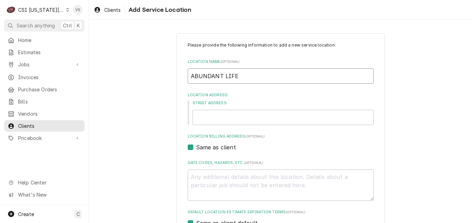
type textarea "x"
type input "ABUNDANT LIFE"
type textarea "x"
type input "ABUNDANT LIFE C"
type textarea "x"
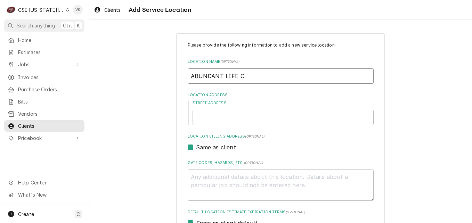
type input "ABUNDANT LIFE CH"
type textarea "x"
type input "ABUNDANT LIFE CHU"
type textarea "x"
type input "ABUNDANT LIFE CHUR"
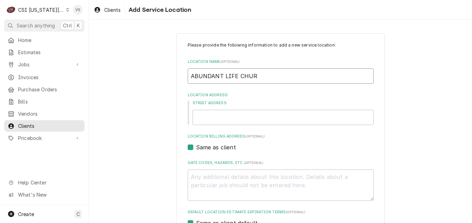
type textarea "x"
type input "ABUNDANT LIFE CHURC"
type textarea "x"
type input "ABUNDANT LIFE CHURCH"
type textarea "x"
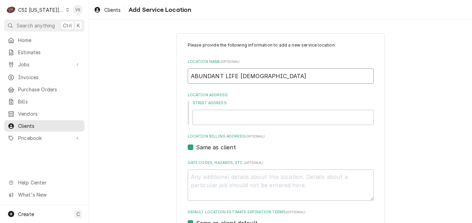
type input "ABUNDANT LIFE CHURCH"
type textarea "x"
type input "ABUNDANT LIFE CHURCH O"
type textarea "x"
type input "ABUNDANT LIFE CHURCH OF"
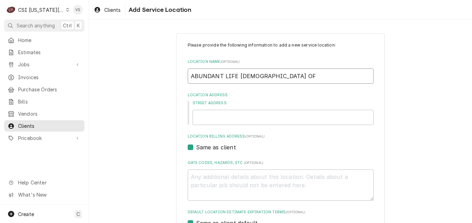
type textarea "x"
type input "ABUNDANT LIFE CHURCH OF"
type textarea "x"
type input "ABUNDANT LIFE CHURCH OF L"
type textarea "x"
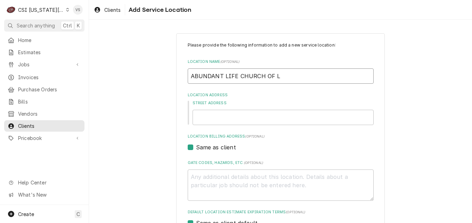
type input "ABUNDANT LIFE CHURCH OF LE"
type textarea "x"
type input "ABUNDANT LIFE CHURCH OF LEE"
type textarea "x"
type input "ABUNDANT LIFE CHURCH OF LEES"
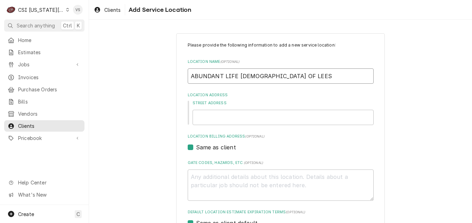
type textarea "x"
type input "ABUNDANT LIFE CHURCH OF LEES"
type textarea "x"
type input "ABUNDANT LIFE CHURCH OF LEES S"
type textarea "x"
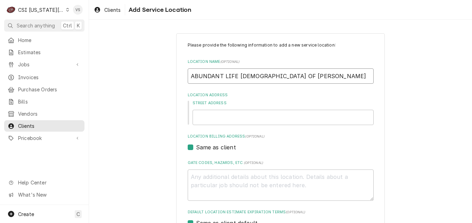
type input "ABUNDANT LIFE CHURCH OF LEES SU"
type textarea "x"
type input "ABUNDANT LIFE CHURCH OF LEES SUM"
type textarea "x"
type input "ABUNDANT LIFE CHURCH OF LEES SUMM"
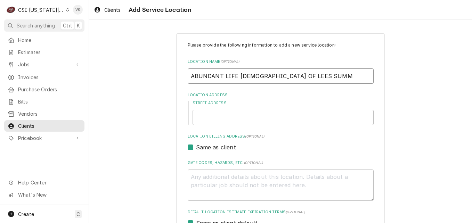
type textarea "x"
type input "ABUNDANT LIFE CHURCH OF LEES SUMMI"
type textarea "x"
type input "ABUNDANT LIFE CHURCH OF LEES SUMMIT"
type textarea "x"
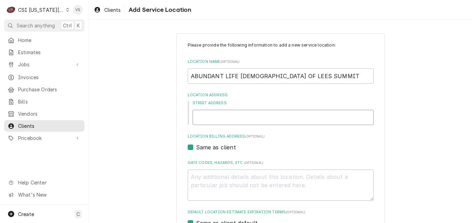
type input "4"
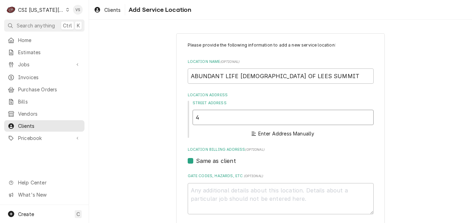
type textarea "x"
type input "41"
type textarea "x"
type input "414"
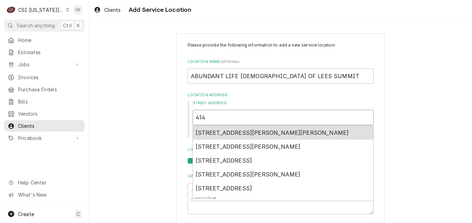
type textarea "x"
type input "414"
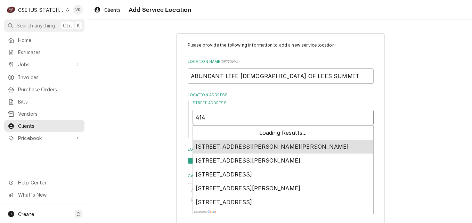
type textarea "x"
type input "414 S"
type textarea "x"
type input "414 SW"
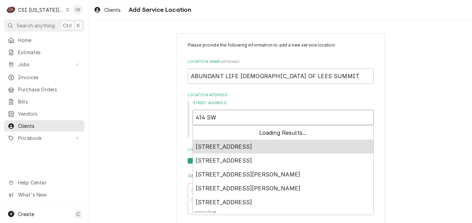
type textarea "x"
type input "414 SW"
type textarea "x"
type input "414 SW P"
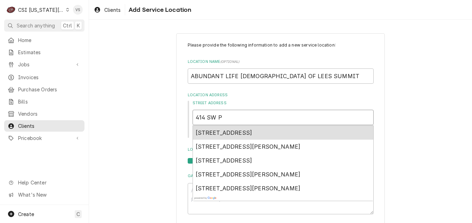
type textarea "x"
type input "414 SW PE"
type textarea "x"
type input "414 SW PER"
type textarea "x"
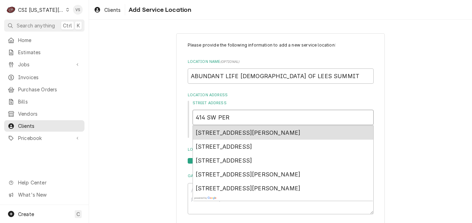
type input "414 SW PERS"
type textarea "x"
type input "414 SW PERSE"
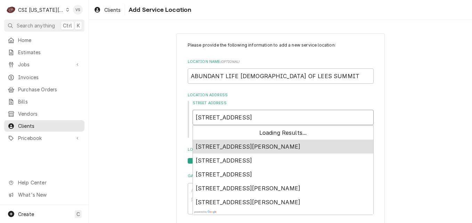
type textarea "x"
type input "414 SW PERSEL"
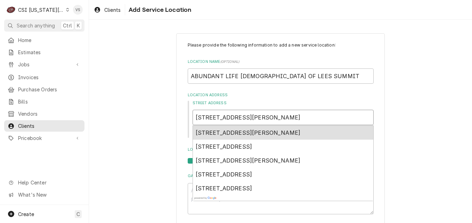
type textarea "x"
type input "414 SW PERSELS"
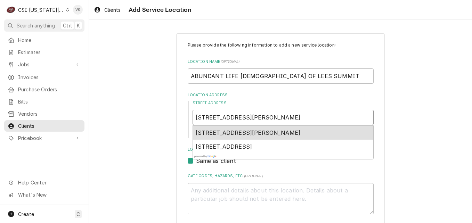
click at [275, 131] on span "414 Southwest Persels Road, Lee's Summit, MO, USA" at bounding box center [248, 132] width 105 height 7
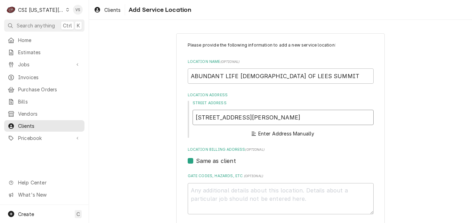
type textarea "x"
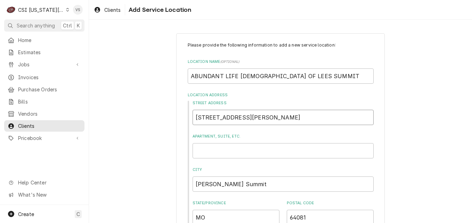
scroll to position [231, 0]
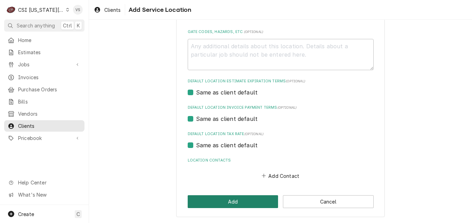
type input "414 SW Persels Rd"
click at [248, 199] on button "Add" at bounding box center [233, 202] width 91 height 13
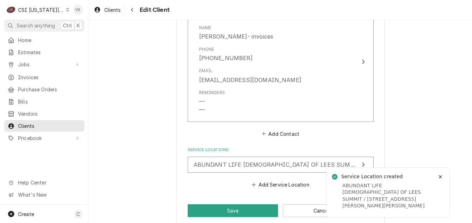
scroll to position [603, 0]
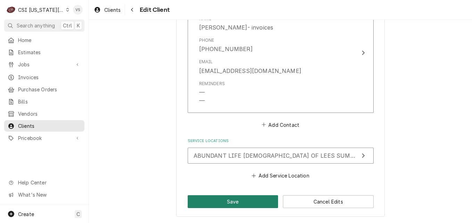
click at [240, 205] on button "Save" at bounding box center [233, 202] width 91 height 13
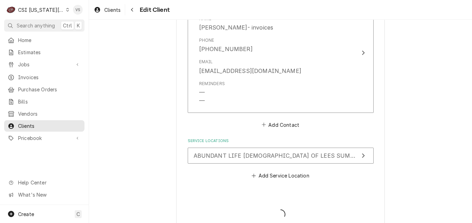
type textarea "x"
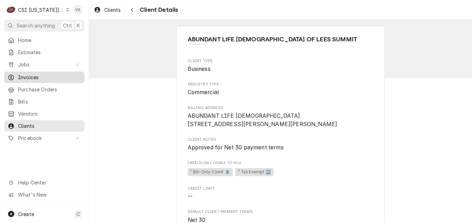
click at [28, 74] on span "Invoices" at bounding box center [49, 77] width 63 height 7
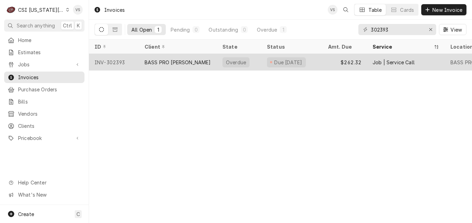
click at [173, 64] on div "BASS PRO [PERSON_NAME]" at bounding box center [178, 62] width 66 height 7
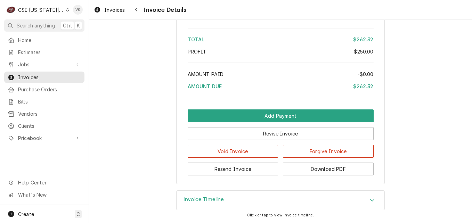
scroll to position [1214, 0]
click at [39, 75] on span "Invoices" at bounding box center [49, 77] width 63 height 7
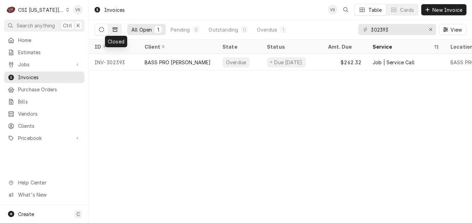
click at [115, 29] on icon "Dynamic Content Wrapper" at bounding box center [115, 29] width 5 height 5
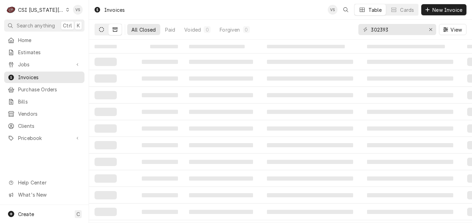
click at [103, 31] on icon "Dynamic Content Wrapper" at bounding box center [101, 29] width 5 height 5
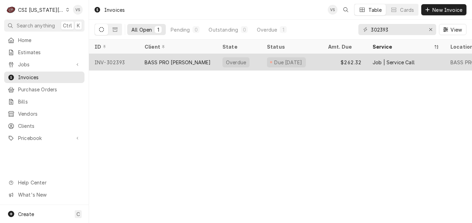
click at [172, 62] on div "BASS PRO [PERSON_NAME]" at bounding box center [178, 62] width 66 height 7
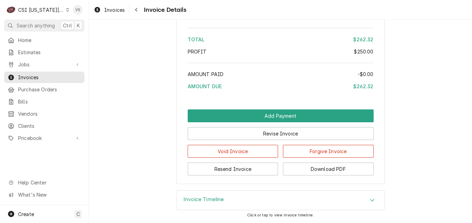
scroll to position [1214, 0]
click at [314, 168] on button "Download PDF" at bounding box center [328, 169] width 91 height 13
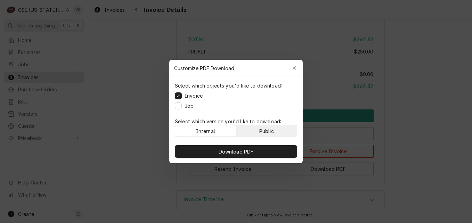
click at [262, 131] on div "Public" at bounding box center [267, 131] width 15 height 7
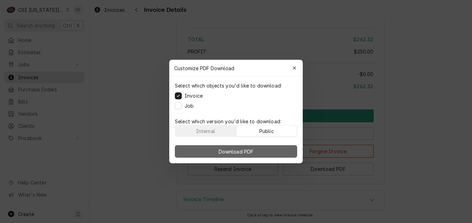
click at [268, 151] on button "Download PDF" at bounding box center [236, 151] width 122 height 13
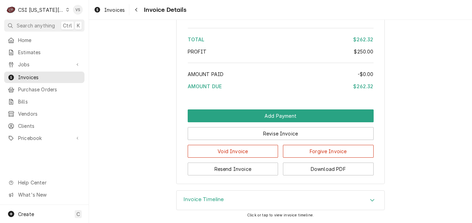
click at [66, 9] on icon "Dynamic Content Wrapper" at bounding box center [67, 9] width 3 height 3
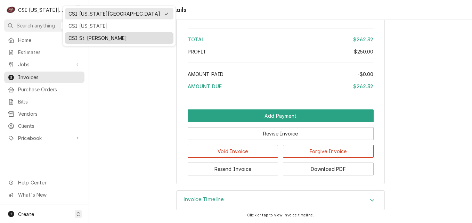
click at [80, 38] on div "CSI St. [PERSON_NAME]" at bounding box center [120, 37] width 102 height 7
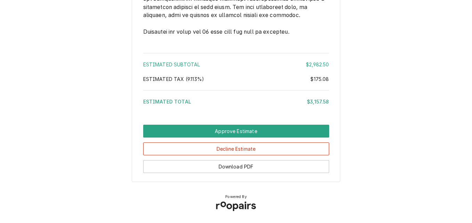
scroll to position [1438, 0]
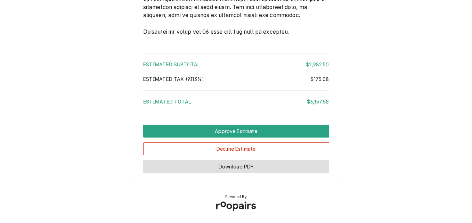
click at [239, 166] on button "Download PDF" at bounding box center [236, 166] width 186 height 13
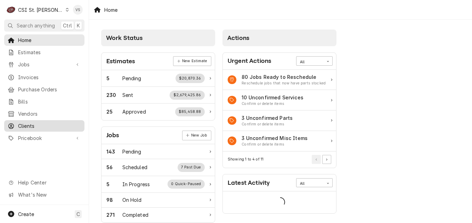
click at [33, 122] on span "Clients" at bounding box center [49, 125] width 63 height 7
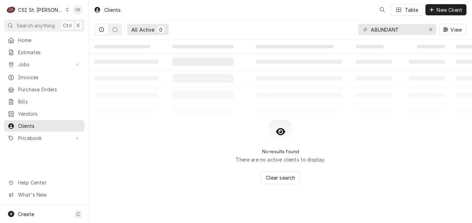
click at [32, 124] on span "Clients" at bounding box center [49, 125] width 63 height 7
drag, startPoint x: 0, startPoint y: 0, endPoint x: 362, endPoint y: 29, distance: 363.4
click at [362, 29] on div "ABUNDANT" at bounding box center [398, 29] width 78 height 11
type input "K"
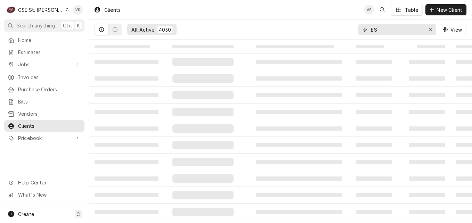
type input "E"
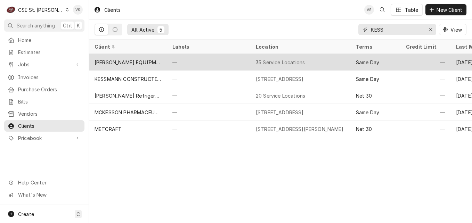
type input "KESS"
click at [143, 61] on div "[PERSON_NAME] EQUIPMENT & SUPPLIES" at bounding box center [128, 62] width 67 height 7
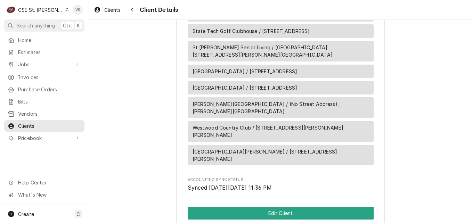
scroll to position [1004, 0]
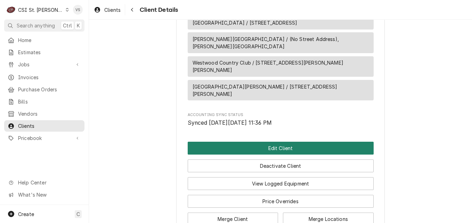
click at [247, 142] on button "Edit Client" at bounding box center [281, 148] width 186 height 13
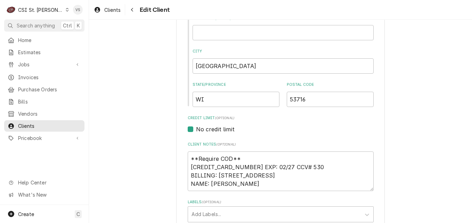
scroll to position [244, 0]
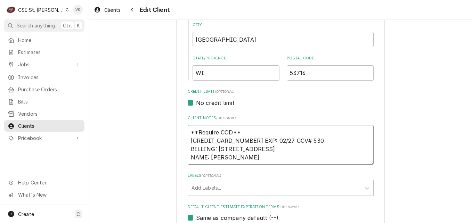
drag, startPoint x: 240, startPoint y: 132, endPoint x: 245, endPoint y: 133, distance: 4.9
type textarea "x"
type textarea "a 5594-9620-0430-2750 EXP: 02/27 CCV# 530 BILLING: 3226 PROGRESS RD ZIP: 63716 …"
type textarea "x"
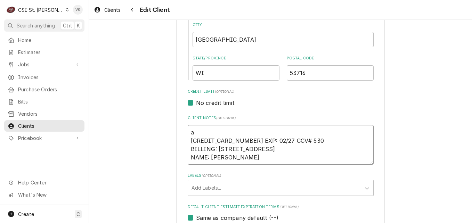
type textarea "5594-9620-0430-2750 EXP: 02/27 CCV# 530 BILLING: 3226 PROGRESS RD ZIP: 63716 NA…"
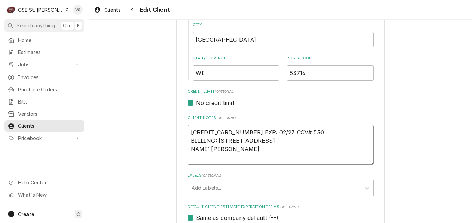
type textarea "x"
type textarea "A 5594-9620-0430-2750 EXP: 02/27 CCV# 530 BILLING: 3226 PROGRESS RD ZIP: 63716 …"
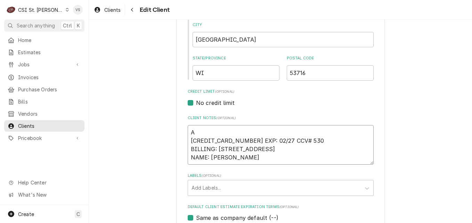
type textarea "x"
type textarea "A[ 5594-9620-0430-2750 EXP: 02/27 CCV# 530 BILLING: 3226 PROGRESS RD ZIP: 63716…"
type textarea "x"
type textarea "A[[ 5594-9620-0430-2750 EXP: 02/27 CCV# 530 BILLING: 3226 PROGRESS RD ZIP: 6371…"
type textarea "x"
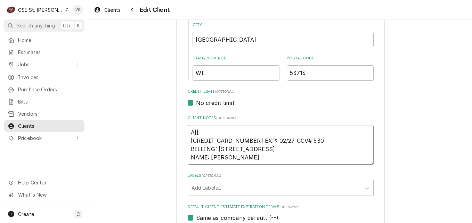
type textarea "A[[r 5594-9620-0430-2750 EXP: 02/27 CCV# 530 BILLING: 3226 PROGRESS RD ZIP: 637…"
type textarea "x"
type textarea "A[[ 5594-9620-0430-2750 EXP: 02/27 CCV# 530 BILLING: 3226 PROGRESS RD ZIP: 6371…"
type textarea "x"
type textarea "A[ 5594-9620-0430-2750 EXP: 02/27 CCV# 530 BILLING: 3226 PROGRESS RD ZIP: 63716…"
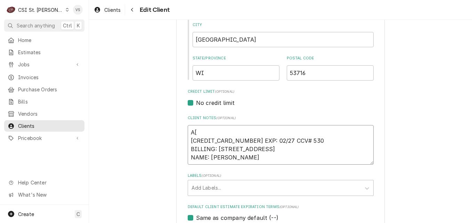
type textarea "x"
type textarea "A 5594-9620-0430-2750 EXP: 02/27 CCV# 530 BILLING: 3226 PROGRESS RD ZIP: 63716 …"
type textarea "x"
type textarea "Ap 5594-9620-0430-2750 EXP: 02/27 CCV# 530 BILLING: 3226 PROGRESS RD ZIP: 63716…"
type textarea "x"
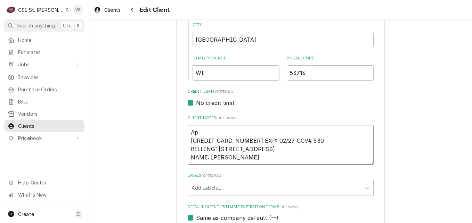
type textarea "App 5594-9620-0430-2750 EXP: 02/27 CCV# 530 BILLING: 3226 PROGRESS RD ZIP: 6371…"
type textarea "x"
type textarea "Appr 5594-9620-0430-2750 EXP: 02/27 CCV# 530 BILLING: 3226 PROGRESS RD ZIP: 637…"
type textarea "x"
type textarea "Appro 5594-9620-0430-2750 EXP: 02/27 CCV# 530 BILLING: 3226 PROGRESS RD ZIP: 63…"
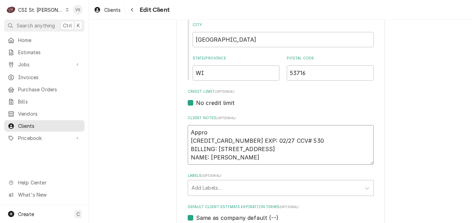
type textarea "x"
type textarea "Approv 5594-9620-0430-2750 EXP: 02/27 CCV# 530 BILLING: 3226 PROGRESS RD ZIP: 6…"
type textarea "x"
type textarea "Approve 5594-9620-0430-2750 EXP: 02/27 CCV# 530 BILLING: 3226 PROGRESS RD ZIP: …"
type textarea "x"
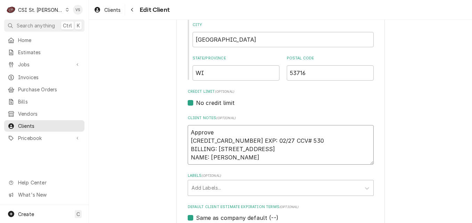
type textarea "Approved 5594-9620-0430-2750 EXP: 02/27 CCV# 530 BILLING: 3226 PROGRESS RD ZIP:…"
type textarea "x"
type textarea "Approved 5594-9620-0430-2750 EXP: 02/27 CCV# 530 BILLING: 3226 PROGRESS RD ZIP:…"
type textarea "x"
type textarea "Approved f 5594-9620-0430-2750 EXP: 02/27 CCV# 530 BILLING: 3226 PROGRESS RD ZI…"
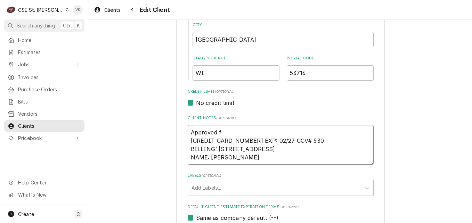
type textarea "x"
type textarea "Approved fo 5594-9620-0430-2750 EXP: 02/27 CCV# 530 BILLING: 3226 PROGRESS RD Z…"
type textarea "x"
type textarea "Approved for 5594-9620-0430-2750 EXP: 02/27 CCV# 530 BILLING: 3226 PROGRESS RD …"
type textarea "x"
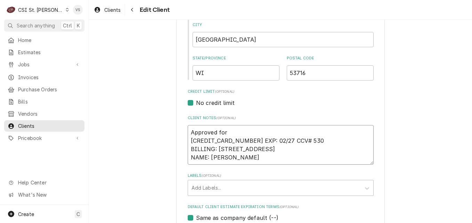
type textarea "Approved for 5594-9620-0430-2750 EXP: 02/27 CCV# 530 BILLING: 3226 PROGRESS RD …"
type textarea "x"
type textarea "Approved for N 5594-9620-0430-2750 EXP: 02/27 CCV# 530 BILLING: 3226 PROGRESS R…"
type textarea "x"
type textarea "Approved for Ne 5594-9620-0430-2750 EXP: 02/27 CCV# 530 BILLING: 3226 PROGRESS …"
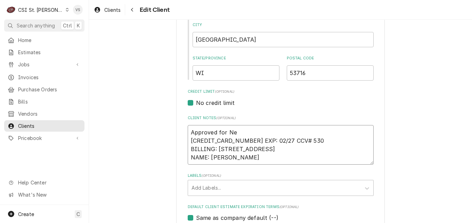
type textarea "x"
type textarea "Approved for Net 5594-9620-0430-2750 EXP: 02/27 CCV# 530 BILLING: 3226 PROGRESS…"
type textarea "x"
type textarea "Approved for Net 5594-9620-0430-2750 EXP: 02/27 CCV# 530 BILLING: 3226 PROGRESS…"
type textarea "x"
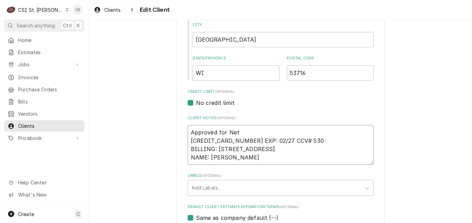
type textarea "Approved for Net 3 5594-9620-0430-2750 EXP: 02/27 CCV# 530 BILLING: 3226 PROGRE…"
type textarea "x"
type textarea "Approved for Net 30 5594-9620-0430-2750 EXP: 02/27 CCV# 530 BILLING: 3226 PROGR…"
type textarea "x"
type textarea "Approved for Net 30 5594-9620-0430-2750 EXP: 02/27 CCV# 530 BILLING: 3226 PROGR…"
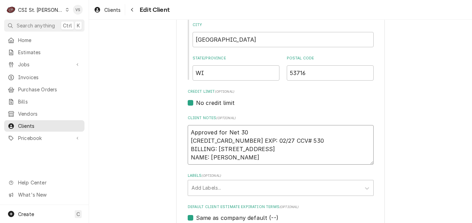
type textarea "x"
type textarea "Approved for Net 30 p 5594-9620-0430-2750 EXP: 02/27 CCV# 530 BILLING: 3226 PRO…"
type textarea "x"
type textarea "Approved for Net 30 pay 5594-9620-0430-2750 EXP: 02/27 CCV# 530 BILLING: 3226 P…"
type textarea "x"
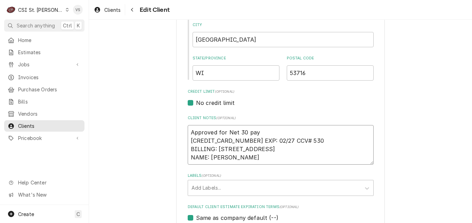
type textarea "Approved for Net 30 paym 5594-9620-0430-2750 EXP: 02/27 CCV# 530 BILLING: 3226 …"
type textarea "x"
type textarea "Approved for Net 30 payme 5594-9620-0430-2750 EXP: 02/27 CCV# 530 BILLING: 3226…"
type textarea "x"
type textarea "Approved for Net 30 paymen 5594-9620-0430-2750 EXP: 02/27 CCV# 530 BILLING: 322…"
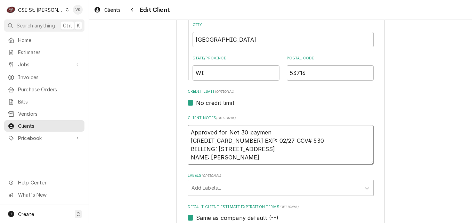
type textarea "x"
type textarea "Approved for Net 30 payment 5594-9620-0430-2750 EXP: 02/27 CCV# 530 BILLING: 32…"
type textarea "x"
type textarea "Approved for Net 30 payment 5594-9620-0430-2750 EXP: 02/27 CCV# 530 BILLING: 32…"
type textarea "x"
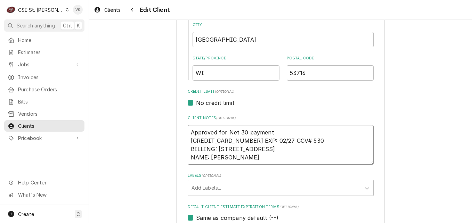
type textarea "Approved for Net 30 payment t 5594-9620-0430-2750 EXP: 02/27 CCV# 530 BILLING: …"
type textarea "x"
type textarea "Approved for Net 30 payment te 5594-9620-0430-2750 EXP: 02/27 CCV# 530 BILLING:…"
type textarea "x"
type textarea "Approved for Net 30 payment ter 5594-9620-0430-2750 EXP: 02/27 CCV# 530 BILLING…"
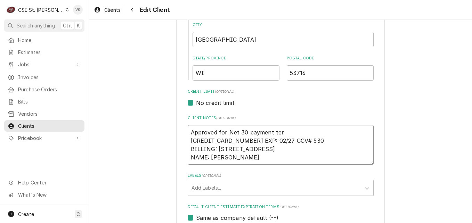
type textarea "x"
type textarea "Approved for Net 30 payment term 5594-9620-0430-2750 EXP: 02/27 CCV# 530 BILLIN…"
type textarea "x"
type textarea "Approved for Net 30 payment terms 5594-9620-0430-2750 EXP: 02/27 CCV# 530 BILLI…"
type textarea "x"
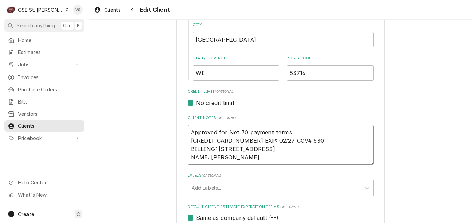
type textarea "Approved for Net 30 payment terms. 5594-9620-0430-2750 EXP: 02/27 CCV# 530 BILL…"
type textarea "x"
type textarea "Approved for Net 30 payment terms. 5594-9620-0430-2750 EXP: 02/27 CCV# 530 BILL…"
type textarea "x"
type textarea "Approved for Net 30 payment terms. V 5594-9620-0430-2750 EXP: 02/27 CCV# 530 BI…"
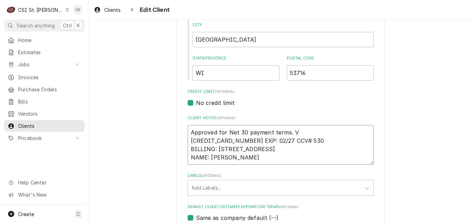
type textarea "x"
type textarea "Approved for Net 30 payment terms. Vi 5594-9620-0430-2750 EXP: 02/27 CCV# 530 B…"
type textarea "x"
type textarea "Approved for Net 30 payment terms. Vic 5594-9620-0430-2750 EXP: 02/27 CCV# 530 …"
type textarea "x"
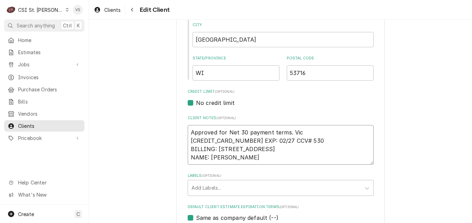
type textarea "Approved for Net 30 payment terms. Vick 5594-9620-0430-2750 EXP: 02/27 CCV# 530…"
type textarea "x"
type textarea "Approved for Net 30 payment terms. Vicky 5594-9620-0430-2750 EXP: 02/27 CCV# 53…"
click at [198, 186] on div "Labels" at bounding box center [275, 188] width 166 height 13
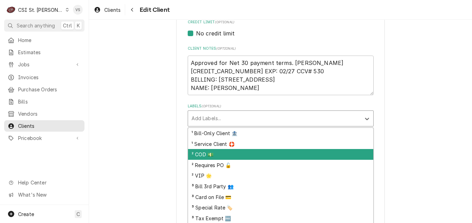
scroll to position [24, 0]
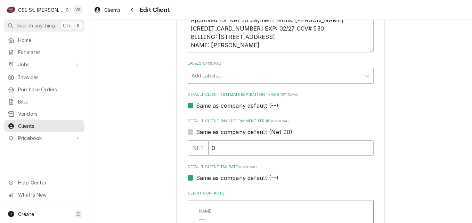
scroll to position [383, 0]
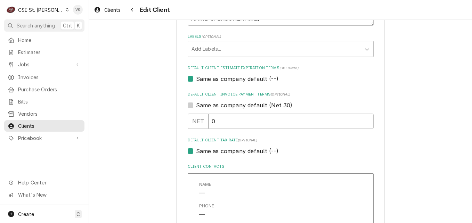
click at [196, 79] on label "Same as company default (--)" at bounding box center [237, 79] width 82 height 8
click at [196, 79] on input "Same as company default (--)" at bounding box center [289, 82] width 186 height 15
checkbox input "false"
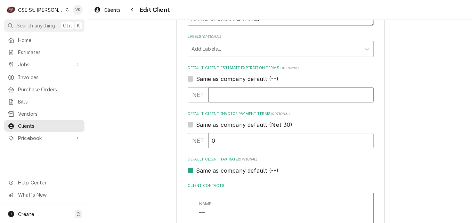
click at [216, 93] on input "Default Client Estimate Expiration Terms" at bounding box center [291, 94] width 165 height 15
type textarea "x"
type input "3"
type textarea "x"
type input "30"
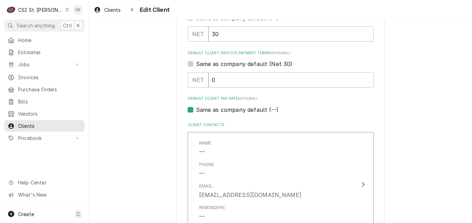
scroll to position [452, 0]
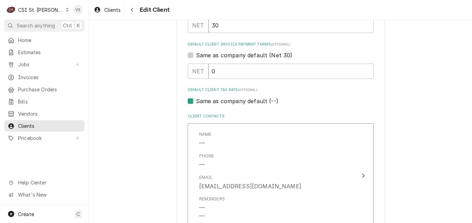
click at [188, 128] on div "Please provide the following information about your client: Client Type Industr…" at bounding box center [281, 104] width 186 height 1028
click at [196, 57] on label "Same as company default (Net 30)" at bounding box center [244, 55] width 97 height 8
click at [196, 57] on input "Same as company default (Net 30)" at bounding box center [289, 58] width 186 height 15
checkbox input "true"
type textarea "x"
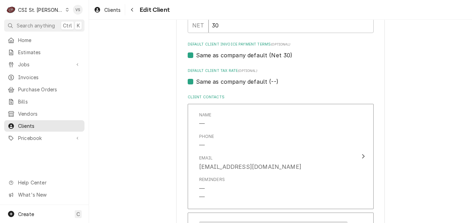
click at [196, 56] on label "Same as company default (Net 30)" at bounding box center [244, 55] width 97 height 8
click at [196, 56] on input "Same as company default (Net 30)" at bounding box center [289, 58] width 186 height 15
checkbox input "false"
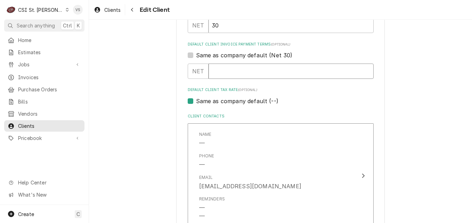
click at [209, 69] on input "Default Client Invoice Payment Terms" at bounding box center [291, 71] width 165 height 15
type textarea "x"
type input "3"
type textarea "x"
type input "30"
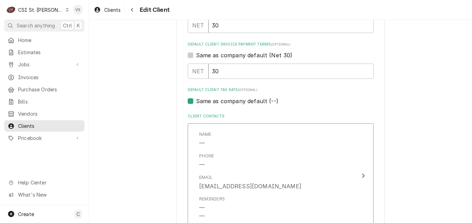
click at [349, 92] on label "Default Client Tax Rate (optional)" at bounding box center [281, 90] width 186 height 6
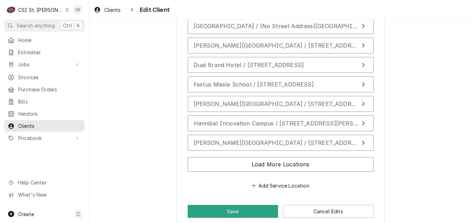
scroll to position [890, 0]
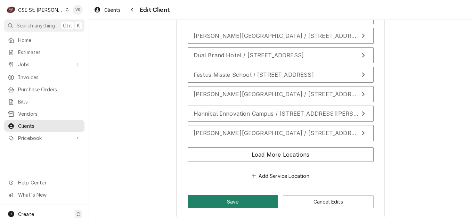
click at [233, 200] on button "Save" at bounding box center [233, 202] width 91 height 13
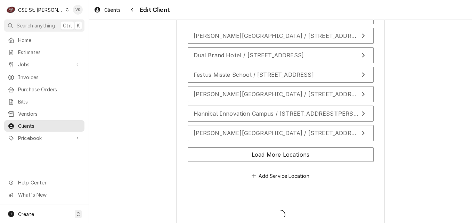
type textarea "x"
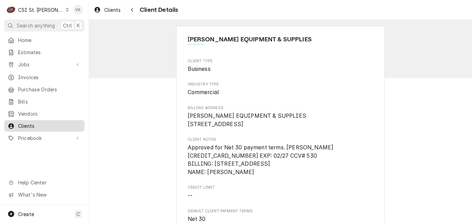
click at [34, 122] on span "Clients" at bounding box center [49, 125] width 63 height 7
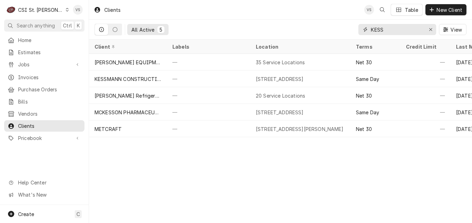
drag, startPoint x: 385, startPoint y: 30, endPoint x: 367, endPoint y: 30, distance: 18.4
click at [344, 30] on div "All Active 5 KESS View" at bounding box center [281, 29] width 372 height 19
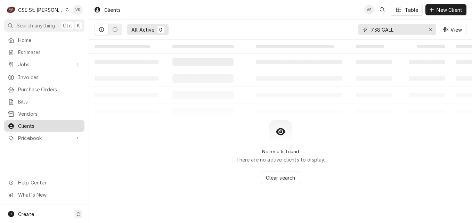
type input "738 GALL"
click at [66, 10] on icon "Dynamic Content Wrapper" at bounding box center [67, 9] width 3 height 3
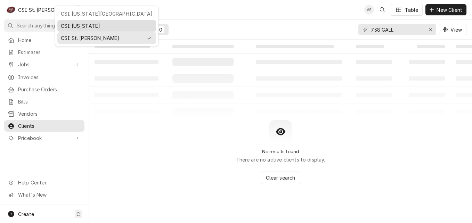
click at [76, 27] on div "CSI [US_STATE]" at bounding box center [107, 25] width 92 height 7
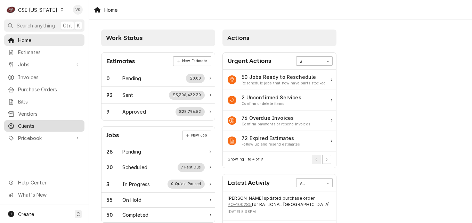
click at [28, 122] on span "Clients" at bounding box center [49, 125] width 63 height 7
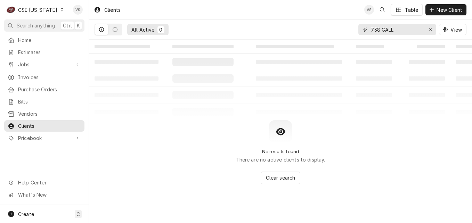
click at [397, 32] on input "738 GALL" at bounding box center [397, 29] width 52 height 11
drag, startPoint x: 396, startPoint y: 32, endPoint x: 373, endPoint y: 31, distance: 23.0
click at [374, 31] on input "738 GALL" at bounding box center [397, 29] width 52 height 11
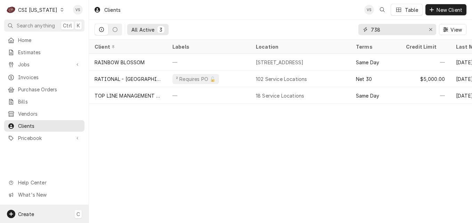
type input "738"
click at [31, 216] on span "Create" at bounding box center [26, 215] width 16 height 6
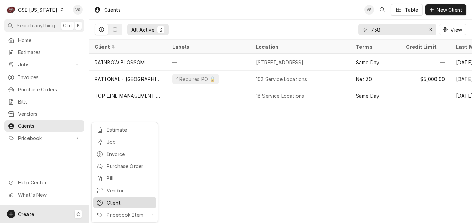
click at [125, 199] on div "Client" at bounding box center [130, 202] width 47 height 7
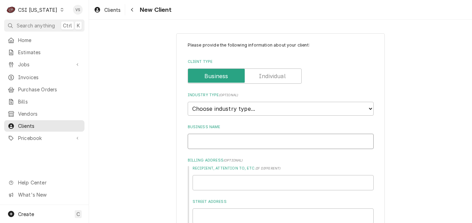
click at [201, 141] on input "Business Name" at bounding box center [281, 141] width 186 height 15
click at [367, 110] on select "Choose industry type... Residential Commercial Industrial Government" at bounding box center [281, 109] width 186 height 14
click at [272, 109] on select "Choose industry type... Residential Commercial Industrial Government" at bounding box center [281, 109] width 186 height 14
click at [362, 106] on select "Choose industry type... Residential Commercial Industrial Government" at bounding box center [281, 109] width 186 height 14
select select "2"
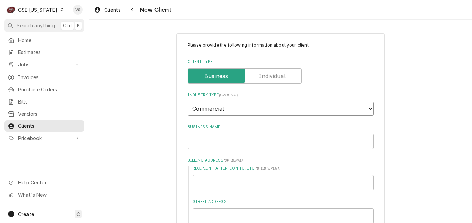
click at [188, 102] on select "Choose industry type... Residential Commercial Industrial Government" at bounding box center [281, 109] width 186 height 14
click at [201, 141] on input "Business Name" at bounding box center [281, 141] width 186 height 15
type textarea "x"
type input "J"
type textarea "x"
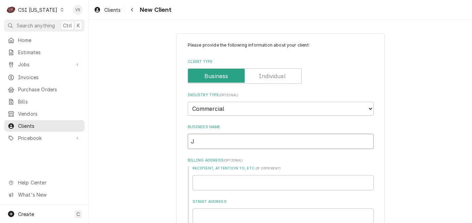
type input "JV"
type textarea "x"
type input "JV"
type textarea "x"
type input "JV"
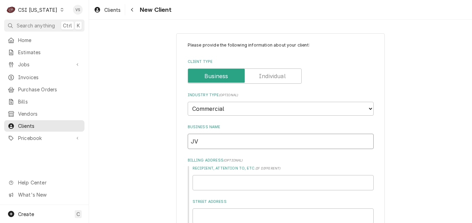
type textarea "x"
type input "J"
type textarea "x"
type input "H"
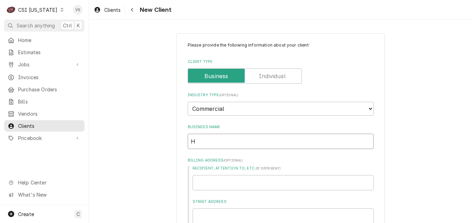
type textarea "x"
type input "HV"
type textarea "x"
type input "H"
type textarea "x"
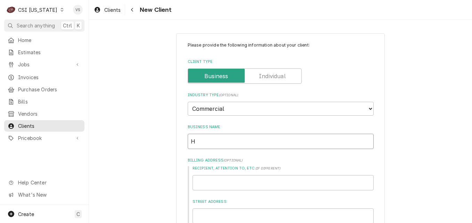
type input "HC"
type textarea "x"
type input "HC"
type textarea "x"
type input "HC D"
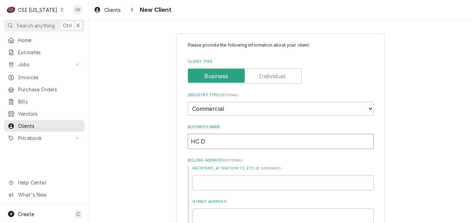
type textarea "x"
type input "HC DU"
type textarea "x"
type input "HC DUK"
type textarea "x"
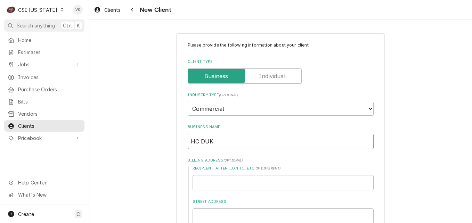
type input "HC DUKE"
type textarea "x"
type input "HC DUKE"
type textarea "x"
type input "HC DUKE &"
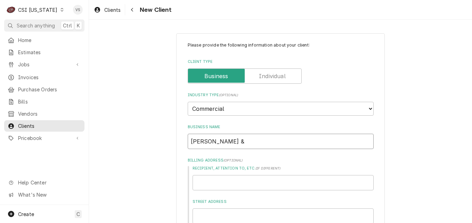
type textarea "x"
type input "HC DUKE &"
type textarea "x"
type input "HC DUKE & O"
type textarea "x"
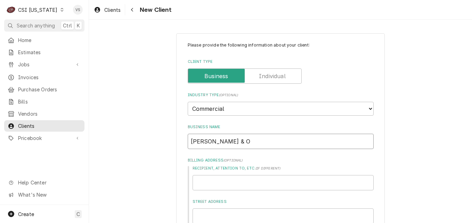
type input "HC DUKE &"
type textarea "x"
type input "HC DUKE & S"
type textarea "x"
type input "HC DUKE & SO"
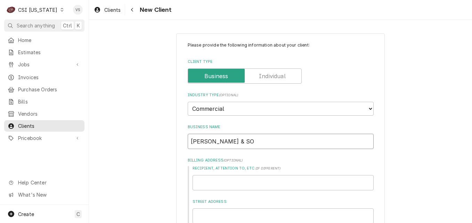
type textarea "x"
type input "HC DUKE & SON"
type textarea "x"
type input "HC DUKE & SON"
type textarea "x"
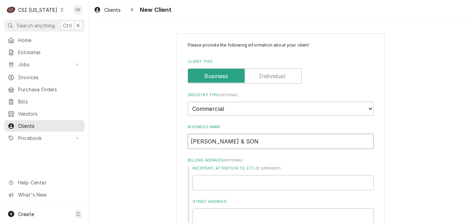
type input "HC DUKE & SON B"
type textarea "x"
type input "HC DUKE & SON"
type textarea "x"
type input "HC DUKE & SON D"
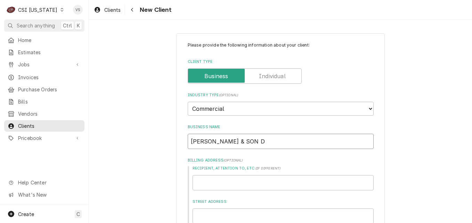
type textarea "x"
type input "HC DUKE & SON DB"
type textarea "x"
type input "HC DUKE & SON DBA"
type textarea "x"
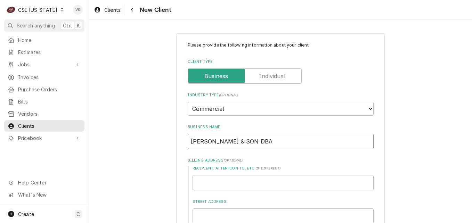
type input "HC DUKE & SON DBA"
type textarea "x"
type input "HC DUKE & SON DBA C"
type textarea "x"
type input "HC DUKE & SON DBA CA"
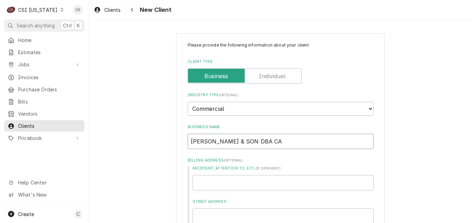
type textarea "x"
type input "HC DUKE & SON DBA CAR"
type textarea "x"
type input "HC DUKE & SON DBA CARP"
type textarea "x"
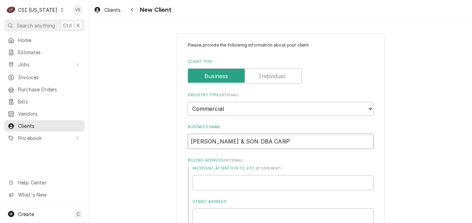
type input "HC DUKE & SON DBA CARPI"
type textarea "x"
type input "HC DUKE & SON DBA CARPIG"
type textarea "x"
type input "HC DUKE & SON DBA CARPIGI"
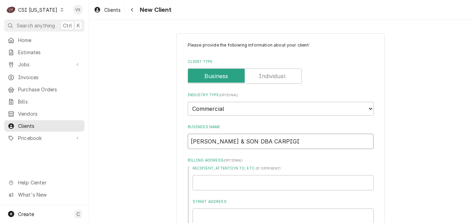
type textarea "x"
type input "HC DUKE & SON DBA CARPIGIA"
type textarea "x"
type input "HC DUKE & SON DBA CARPIGIAN"
type textarea "x"
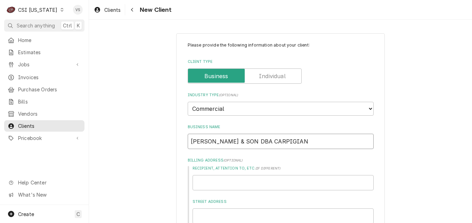
type input "HC DUKE & SON DBA CARPIGIANI"
type textarea "x"
type input "HC DUKE & SON DBA CARPIGIANI"
type textarea "x"
type input "HC DUKE & SON DBA CARPIGIANI C"
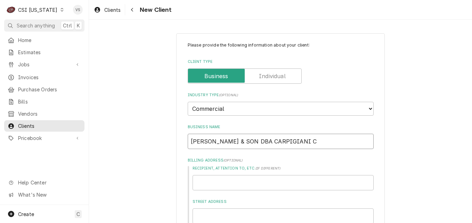
type textarea "x"
type input "HC DUKE & SON DBA CARPIGIANI CO"
type textarea "x"
type input "HC DUKE & SON DBA CARPIGIANI COR"
type textarea "x"
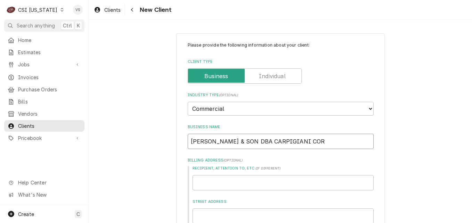
type input "HC DUKE & SON DBA CARPIGIANI CORO"
type textarea "x"
type input "HC DUKE & SON DBA CARPIGIANI COROP"
type textarea "x"
type input "HC DUKE & SON DBA CARPIGIANI CORO"
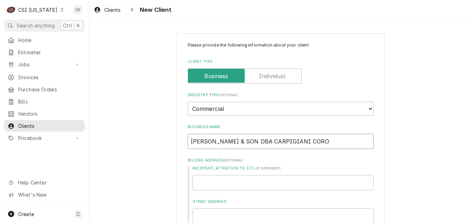
type textarea "x"
type input "HC DUKE & SON DBA CARPIGIANI COR"
type textarea "x"
type input "HC DUKE & SON DBA CARPIGIANI CORP"
type textarea "x"
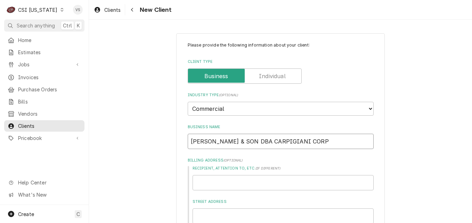
type input "HC DUKE & SON DBA CARPIGIANI CORPO"
type textarea "x"
type input "HC DUKE & SON DBA CARPIGIANI CORPOR"
type textarea "x"
type input "HC DUKE & SON DBA CARPIGIANI CORPORA"
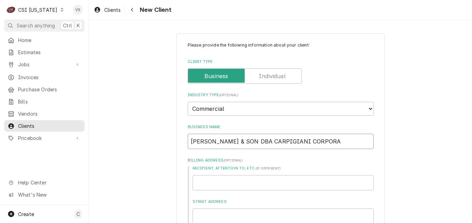
type textarea "x"
type input "HC DUKE & SON DBA CARPIGIANI CORPORAT"
type textarea "x"
type input "HC DUKE & SON DBA CARPIGIANI CORPORATI"
type textarea "x"
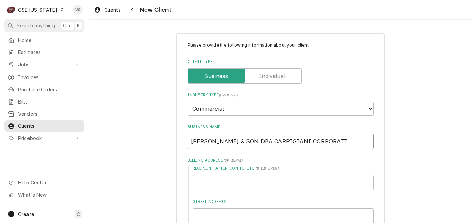
type input "HC DUKE & SON DBA CARPIGIANI CORPORATIO"
type textarea "x"
type input "HC DUKE & SON DBA CARPIGIANI CORPORATION"
type textarea "x"
type input "HC DUKE & SON DBA CARPIGIANI CORPORATION"
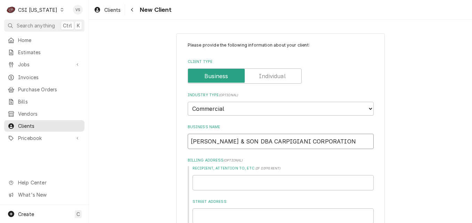
type textarea "x"
type input "HC DUKE & SON DBA CARPIGIANI CORPORATION O"
type textarea "x"
type input "HC DUKE & SON DBA CARPIGIANI CORPORATION OF"
type textarea "x"
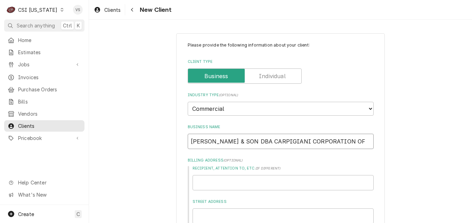
type input "HC DUKE & SON DBA CARPIGIANI CORPORATION OF"
type textarea "x"
type input "HC DUKE & SON DBA CARPIGIANI CORPORATION OF A"
type textarea "x"
type input "HC DUKE & SON DBA CARPIGIANI CORPORATION OF AM"
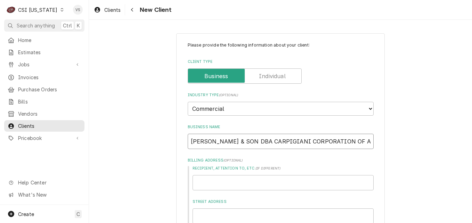
type textarea "x"
type input "HC DUKE & SON DBA CARPIGIANI CORPORATION OF AME"
type textarea "x"
type input "HC DUKE & SON DBA CARPIGIANI CORPORATION OF AMER"
type textarea "x"
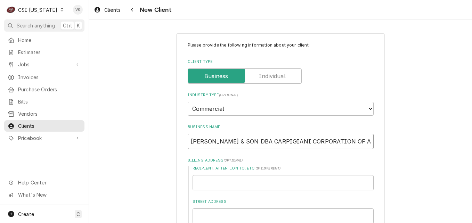
type input "HC DUKE & SON DBA CARPIGIANI CORPORATION OF AMERI"
type textarea "x"
type input "HC DUKE & SON DBA CARPIGIANI CORPORATION OF AMERIC"
type textarea "x"
type input "[PERSON_NAME] & SON DBA CARPIGIANI CORPORATION OF AMERICA"
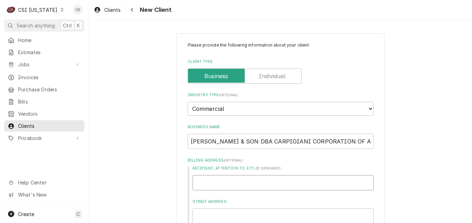
type textarea "x"
type input "c"
type textarea "x"
type input "cA"
type textarea "x"
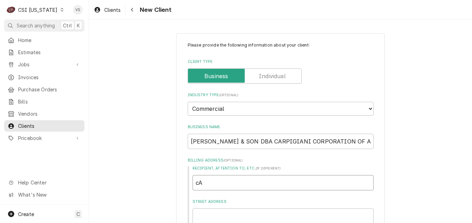
type input "c"
type textarea "x"
type input "C"
type textarea "x"
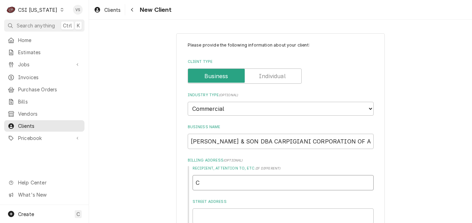
type input "CA"
type textarea "x"
type input "CAR"
type textarea "x"
type input "CARP"
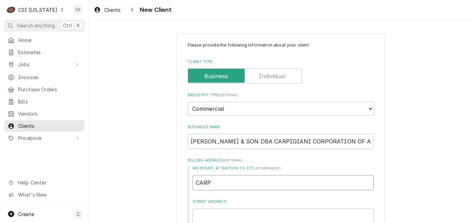
type textarea "x"
type input "CARPI"
type textarea "x"
type input "CARPIG"
type textarea "x"
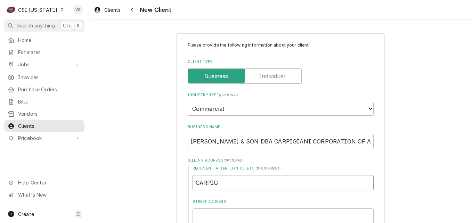
type input "CARPIGI"
type textarea "x"
type input "CARPIGIA"
type textarea "x"
type input "CARPIGIAN"
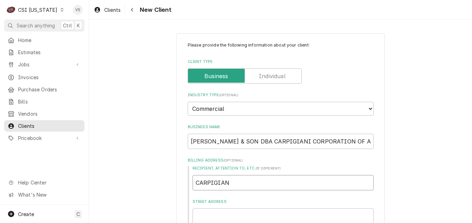
type textarea "x"
type input "CARPIGIANI"
type textarea "x"
type input "CARPIGIANI"
type textarea "x"
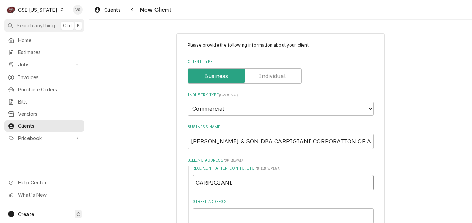
type input "CARPIGIANI C"
type textarea "x"
type input "CARPIGIANI CO"
type textarea "x"
type input "CARPIGIANI COR"
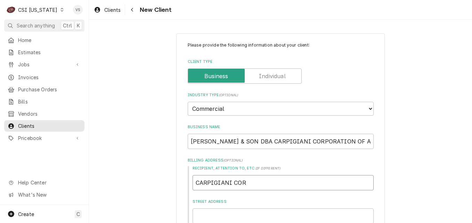
type textarea "x"
type input "CARPIGIANI CORP"
type textarea "x"
type input "CARPIGIANI CORPO"
type textarea "x"
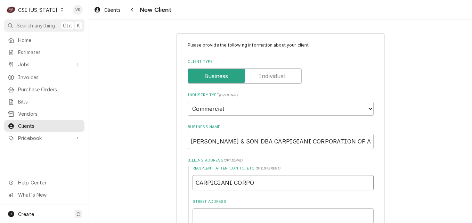
type input "CARPIGIANI CORPOR"
type textarea "x"
type input "CARPIGIANI CORPORA"
type textarea "x"
type input "CARPIGIANI CORPORAT"
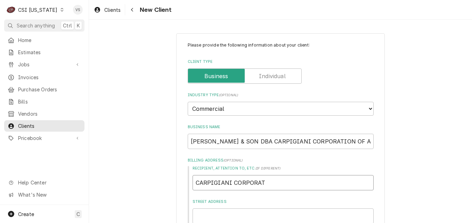
type textarea "x"
type input "CARPIGIANI CORPORATI"
type textarea "x"
type input "CARPIGIANI CORPORATIO"
type textarea "x"
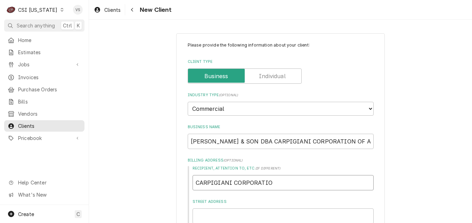
type input "CARPIGIANI CORPORATION"
type textarea "x"
type input "CARPIGIANI CORPORATION"
type textarea "x"
type input "CARPIGIANI CORPORATION O"
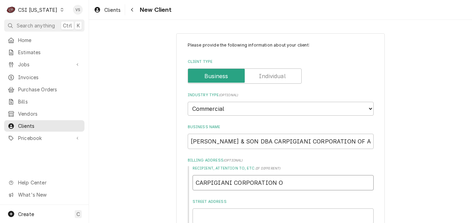
type textarea "x"
type input "CARPIGIANI CORPORATION OF"
type textarea "x"
type input "CARPIGIANI CORPORATION OF"
type textarea "x"
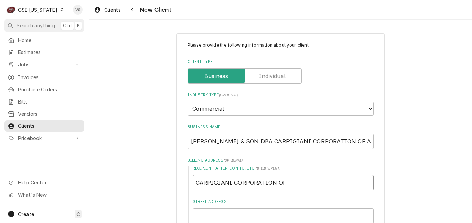
type input "CARPIGIANI CORPORATION OF A"
type textarea "x"
type input "CARPIGIANI CORPORATION OF AM"
type textarea "x"
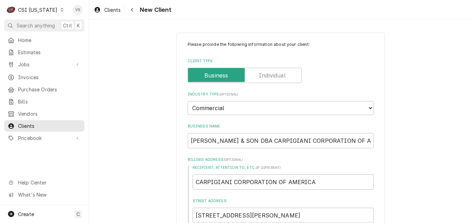
scroll to position [111, 0]
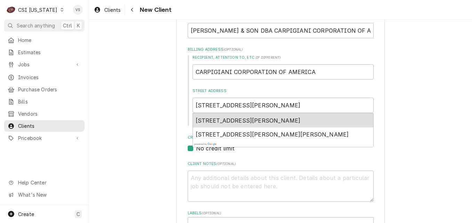
click at [212, 123] on span "738 Gallimore Dairy Road suite 113, High Point, NC, USA" at bounding box center [248, 120] width 105 height 7
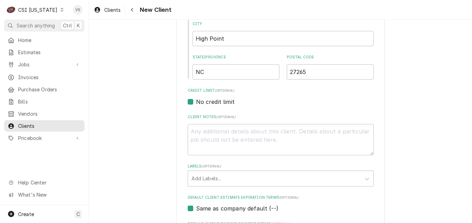
scroll to position [250, 0]
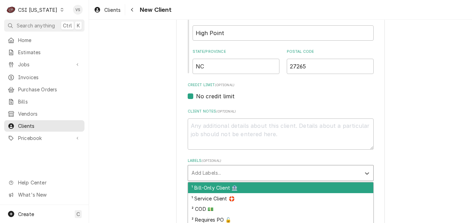
click at [209, 173] on div "Labels" at bounding box center [275, 173] width 166 height 13
click at [210, 186] on div "¹ Bill-Only Client 🏦" at bounding box center [280, 188] width 185 height 11
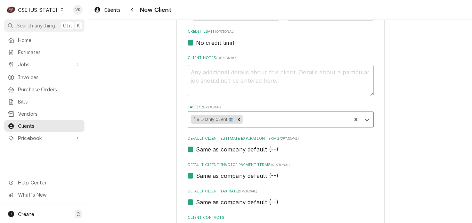
scroll to position [320, 0]
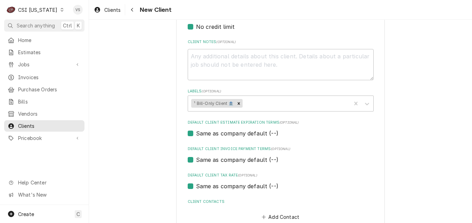
click at [196, 134] on label "Same as company default (--)" at bounding box center [237, 133] width 82 height 8
click at [196, 134] on input "Same as company default (--)" at bounding box center [289, 136] width 186 height 15
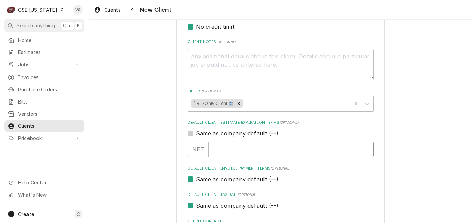
click at [216, 149] on input "Default Client Estimate Expiration Terms" at bounding box center [291, 149] width 165 height 15
click at [196, 178] on label "Same as company default (--)" at bounding box center [237, 179] width 82 height 8
click at [196, 178] on input "Same as company default (--)" at bounding box center [289, 182] width 186 height 15
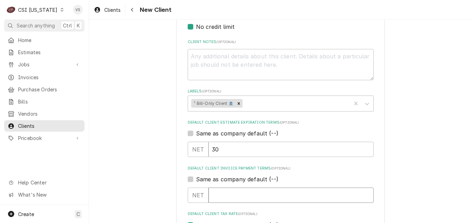
click at [218, 195] on input "Default Client Invoice Payment Terms" at bounding box center [291, 195] width 165 height 15
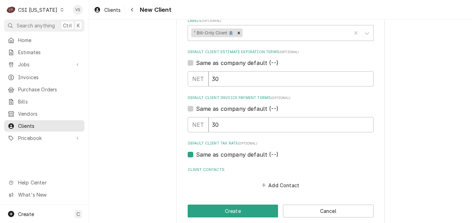
scroll to position [400, 0]
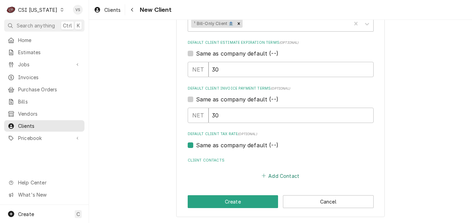
click at [274, 178] on button "Add Contact" at bounding box center [281, 176] width 40 height 10
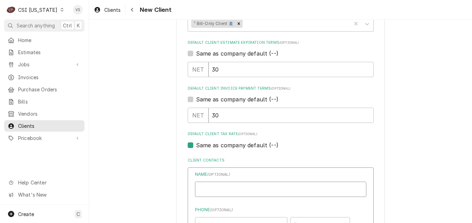
click at [202, 190] on input "Business Name" at bounding box center [281, 189] width 172 height 15
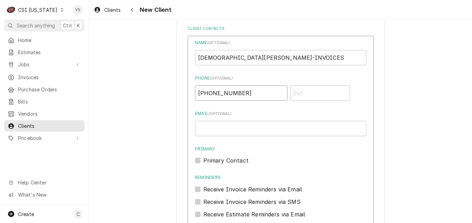
scroll to position [583, 0]
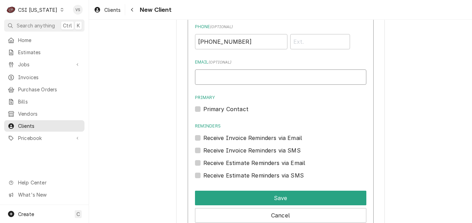
click at [203, 74] on input "Email ( optional )" at bounding box center [281, 77] width 172 height 15
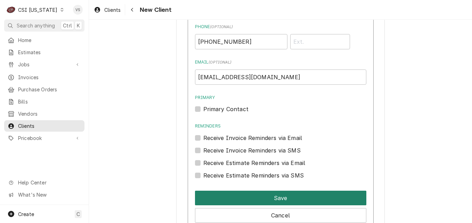
click at [270, 195] on button "Save" at bounding box center [281, 198] width 172 height 15
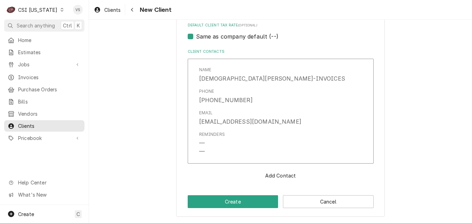
scroll to position [509, 0]
click at [248, 199] on button "Create" at bounding box center [233, 202] width 91 height 13
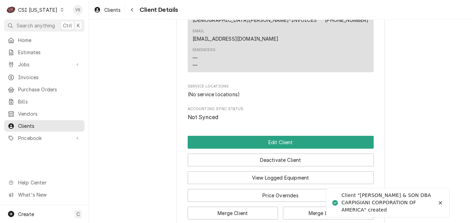
scroll to position [313, 0]
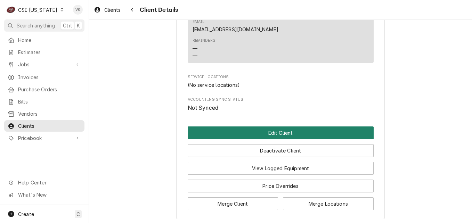
click at [252, 127] on button "Edit Client" at bounding box center [281, 133] width 186 height 13
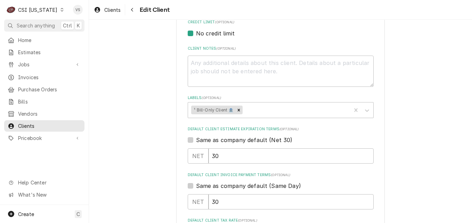
scroll to position [555, 0]
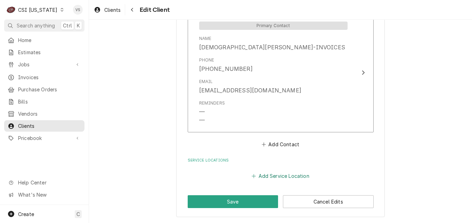
click at [272, 177] on button "Add Service Location" at bounding box center [281, 176] width 60 height 10
type textarea "x"
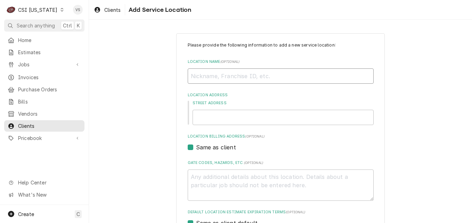
click at [199, 77] on input "Location Name ( optional )" at bounding box center [281, 76] width 186 height 15
type input "CA"
type textarea "x"
type input "CAR"
type textarea "x"
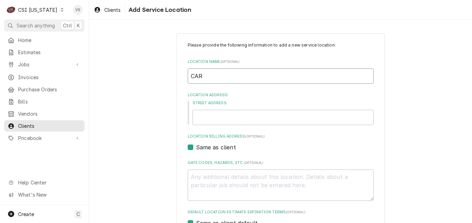
type input "CARP"
type textarea "x"
type input "CARPI"
type textarea "x"
type input "CARPIG"
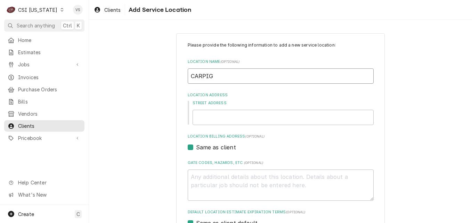
type textarea "x"
type input "CARPIGI"
type textarea "x"
type input "CARPIGIA"
type textarea "x"
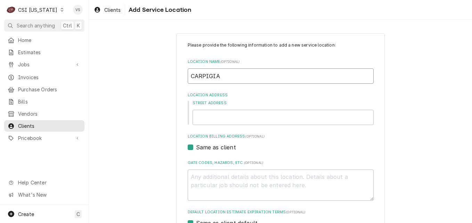
type input "CARPIGIAN"
type textarea "x"
type input "CARPIGIANI"
type textarea "x"
type input "CARPIGIANI"
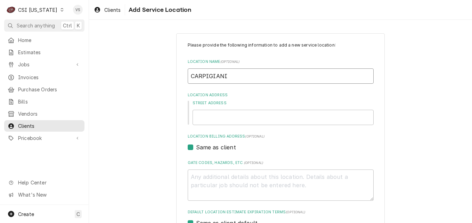
type textarea "x"
type input "CARPIGIANI C"
type textarea "x"
type input "CARPIGIANI CO"
type textarea "x"
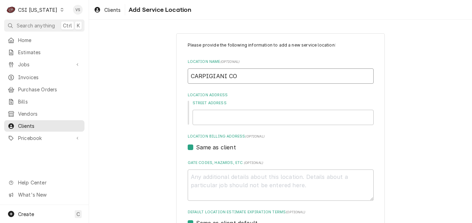
type input "CARPIGIANI COR"
type textarea "x"
type input "CARPIGIANI CORP"
type textarea "x"
type input "CARPIGIANI CORPO"
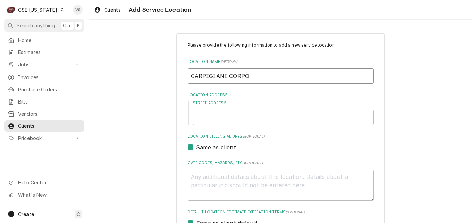
type textarea "x"
type input "CARPIGIANI CORPOR"
type textarea "x"
type input "CARPIGIANI CORPORA"
type textarea "x"
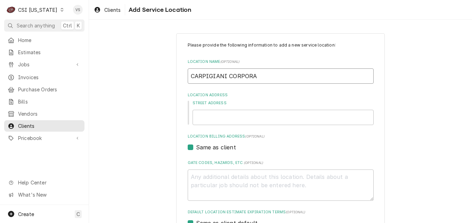
type input "CARPIGIANI CORPORAT"
type textarea "x"
type input "CARPIGIANI CORPORATI"
type textarea "x"
type input "CARPIGIANI CORPORATIO"
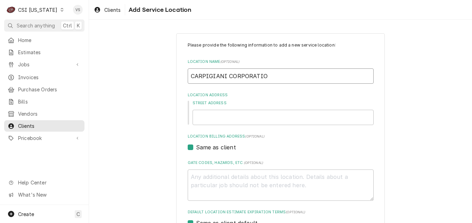
type textarea "x"
type input "CARPIGIANI CORPORATION"
type textarea "x"
type input "CARPIGIANI CORPORATION"
type textarea "x"
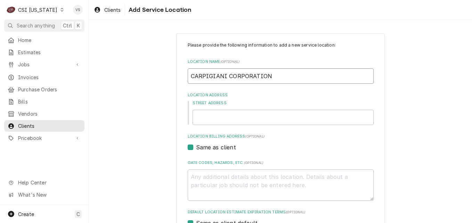
type input "CARPIGIANI CORPORATION O"
type textarea "x"
type input "CARPIGIANI CORPORATION OF"
type textarea "x"
type input "CARPIGIANI CORPORATION OF"
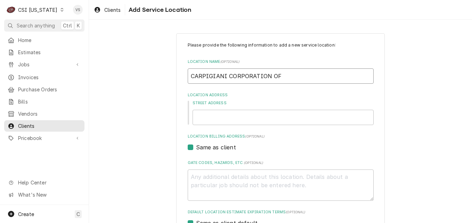
type textarea "x"
type input "CARPIGIANI CORPORATION OF A"
type textarea "x"
type input "CARPIGIANI CORPORATION OF AM"
type textarea "x"
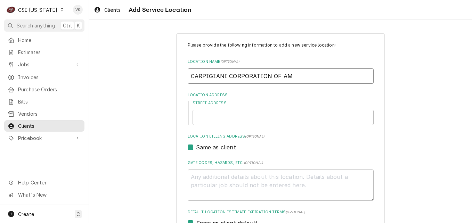
type input "CARPIGIANI CORPORATION OF AME"
type textarea "x"
type input "CARPIGIANI CORPORATION OF AMER"
type textarea "x"
type input "CARPIGIANI CORPORATION OF AMERI"
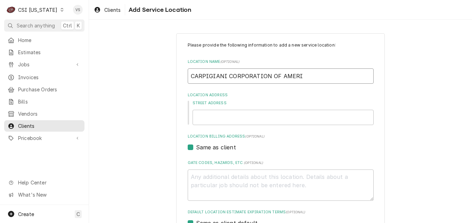
type textarea "x"
type input "CARPIGIANI CORPORATION OF AMERIC"
type textarea "x"
type input "CARPIGIANI CORPORATION OF AMERICA"
type textarea "x"
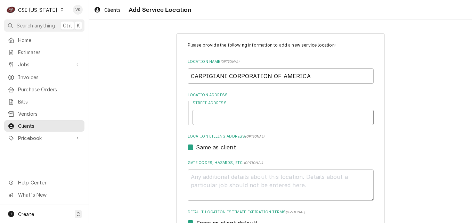
type input "7"
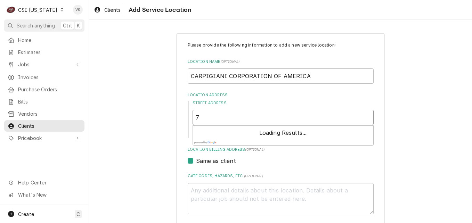
type textarea "x"
type input "73"
type textarea "x"
type input "738"
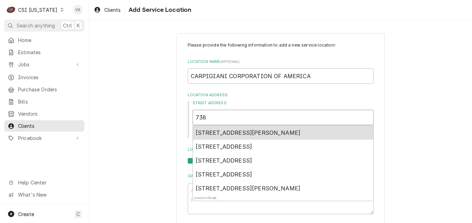
type textarea "x"
type input "738"
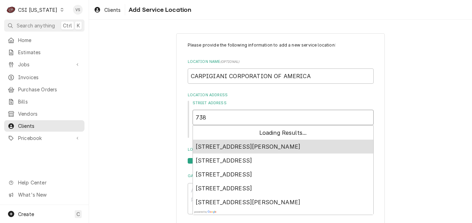
type textarea "x"
type input "738 G"
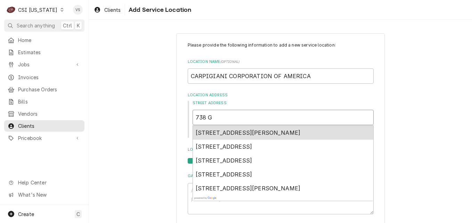
type textarea "x"
type input "738 GA"
type textarea "x"
type input "738 GAL"
type textarea "x"
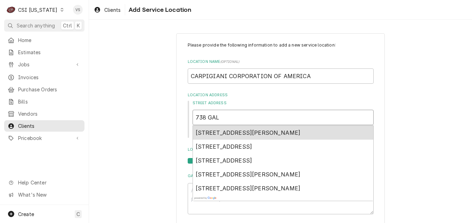
type input "738 GALL"
click at [242, 135] on span "[STREET_ADDRESS][PERSON_NAME]" at bounding box center [248, 132] width 105 height 7
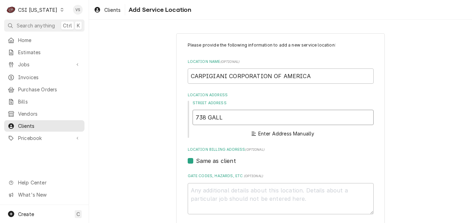
type textarea "x"
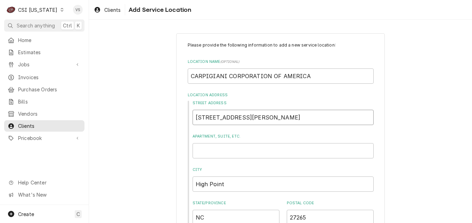
scroll to position [231, 0]
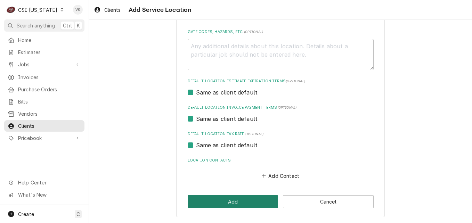
type input "[STREET_ADDRESS][PERSON_NAME]"
click at [243, 199] on button "Add" at bounding box center [233, 202] width 91 height 13
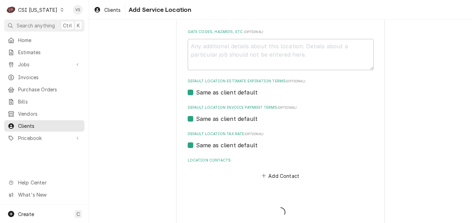
click at [243, 199] on div "Please provide the following information to add a new service location: Locatio…" at bounding box center [280, 15] width 209 height 427
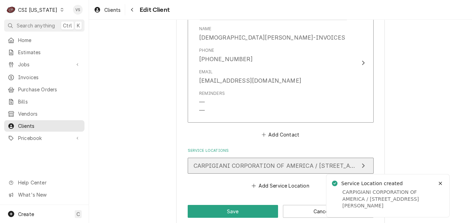
scroll to position [574, 0]
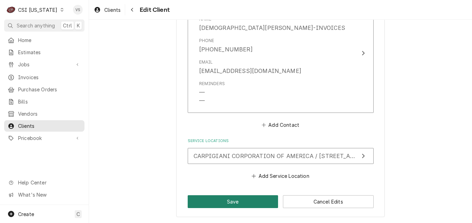
click at [219, 204] on button "Save" at bounding box center [233, 202] width 91 height 13
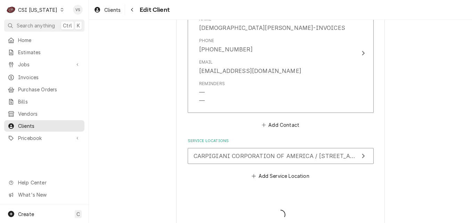
type textarea "x"
